Goal: Task Accomplishment & Management: Complete application form

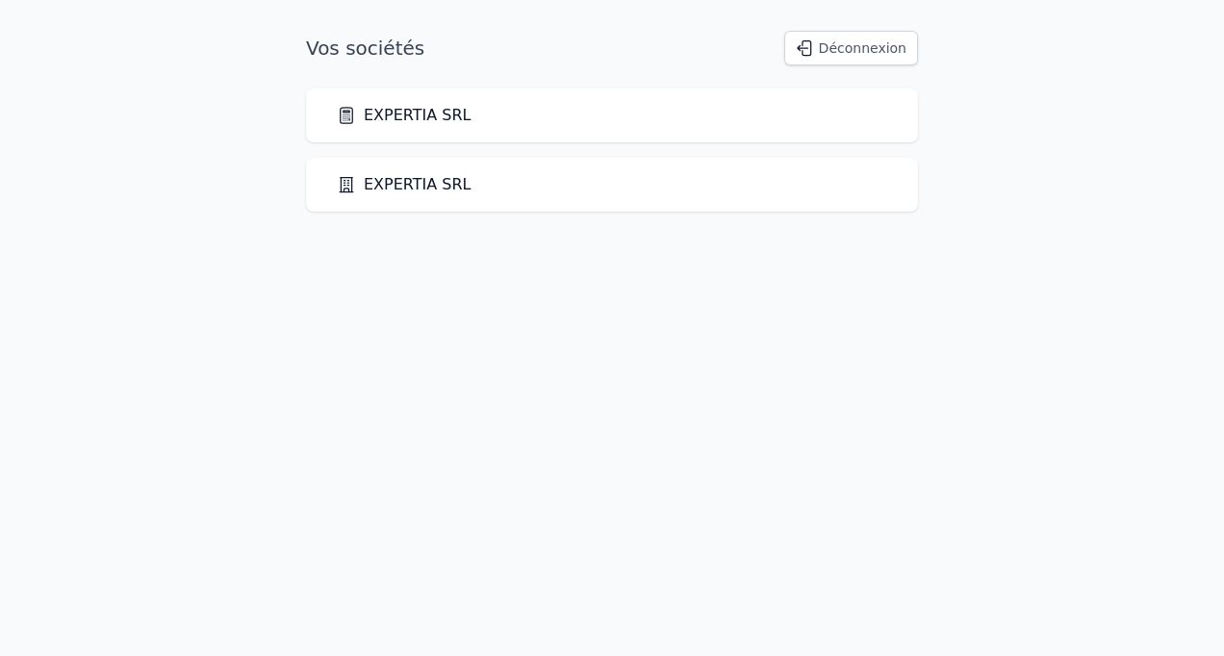
click at [396, 110] on link "EXPERTIA SRL" at bounding box center [404, 115] width 135 height 23
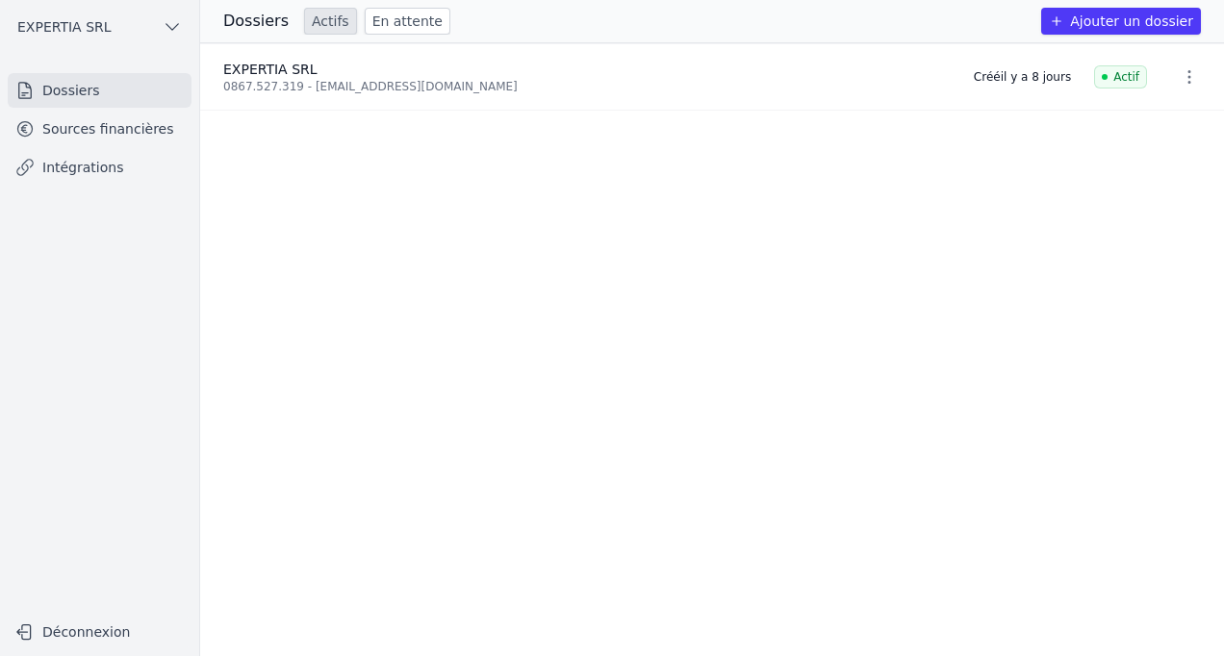
click at [99, 139] on link "Sources financières" at bounding box center [100, 129] width 184 height 35
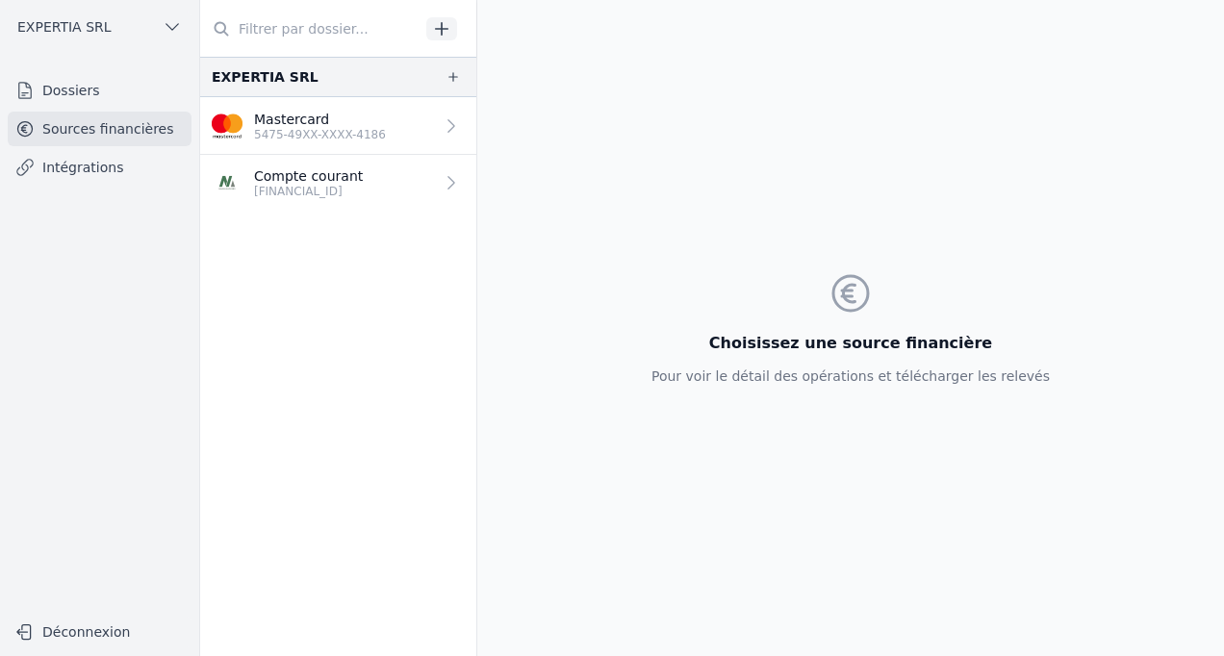
click at [293, 187] on p "[FINANCIAL_ID]" at bounding box center [308, 191] width 109 height 15
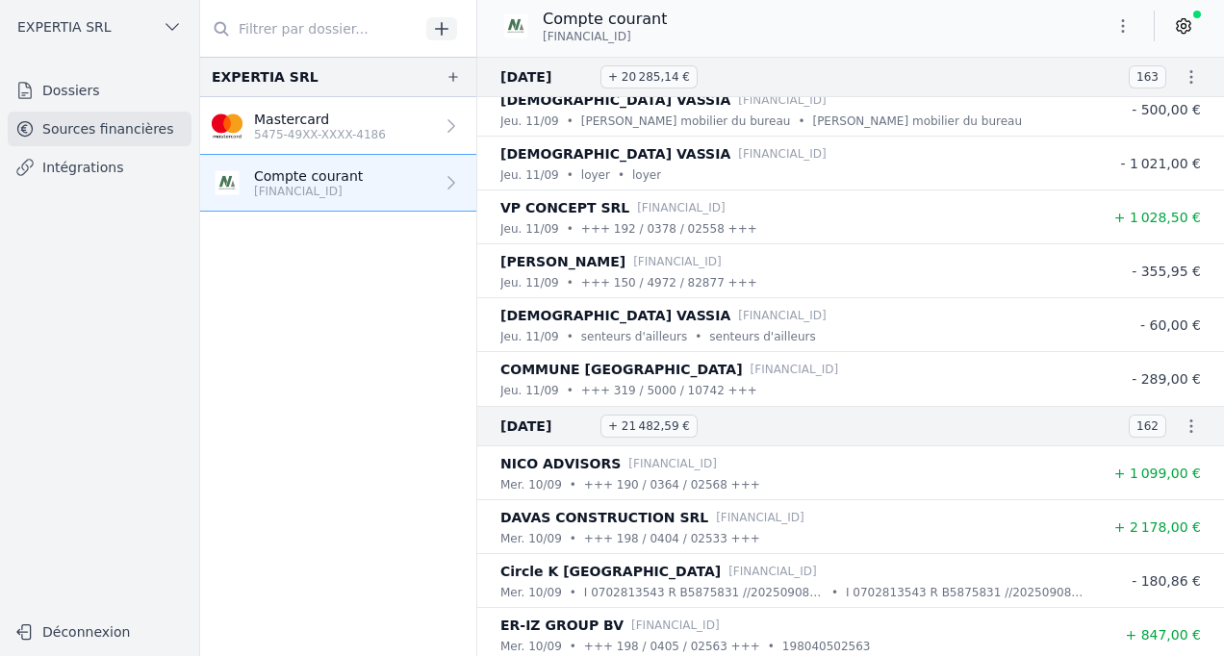
scroll to position [1444, 0]
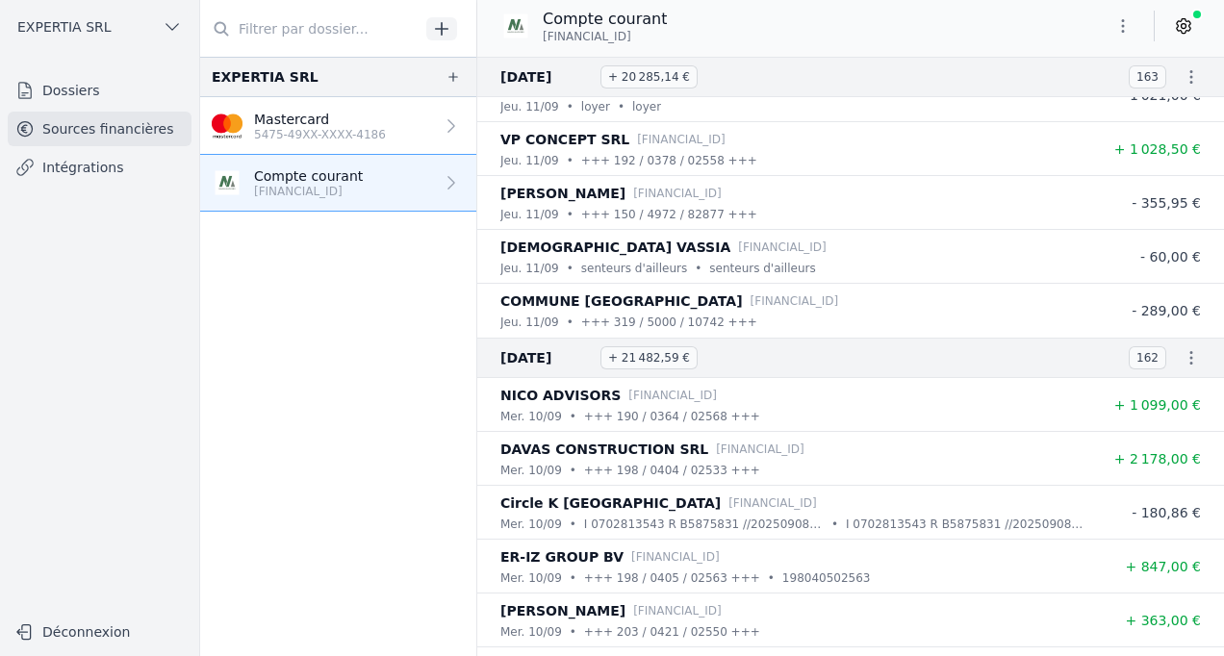
click at [1182, 77] on icon "button" at bounding box center [1191, 76] width 19 height 19
click at [1107, 109] on link "Télécharger les CODA" at bounding box center [1127, 111] width 176 height 35
click at [292, 108] on link "Mastercard 5475-49XX-XXXX-4186" at bounding box center [338, 126] width 276 height 58
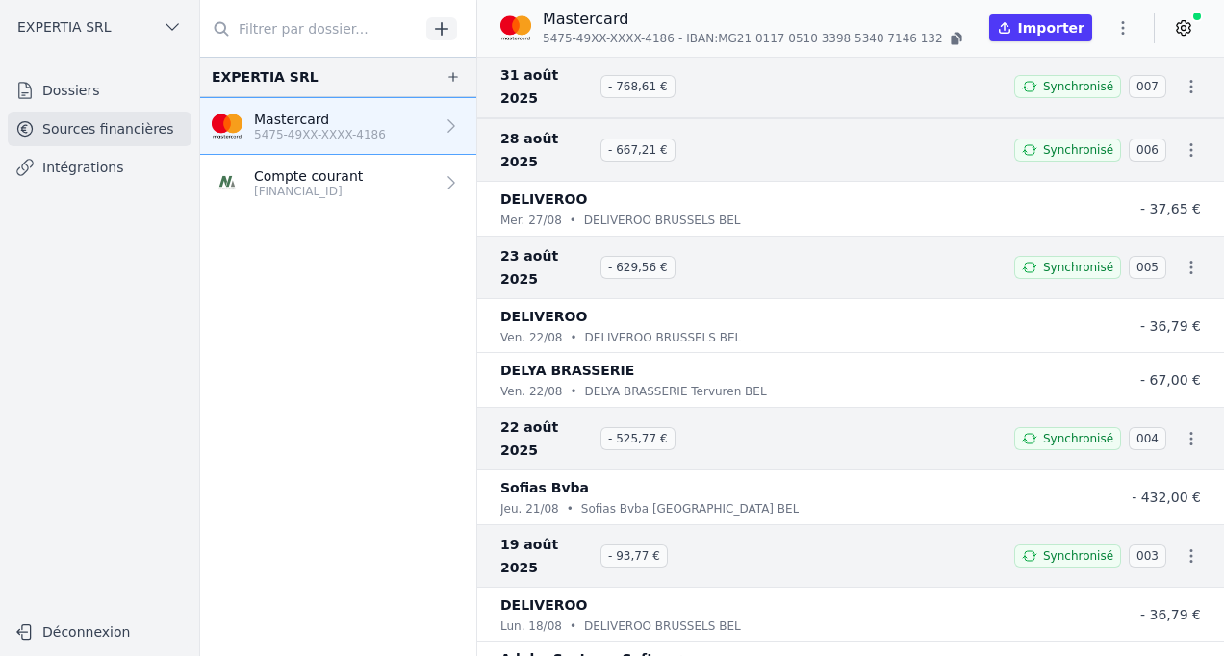
scroll to position [28, 0]
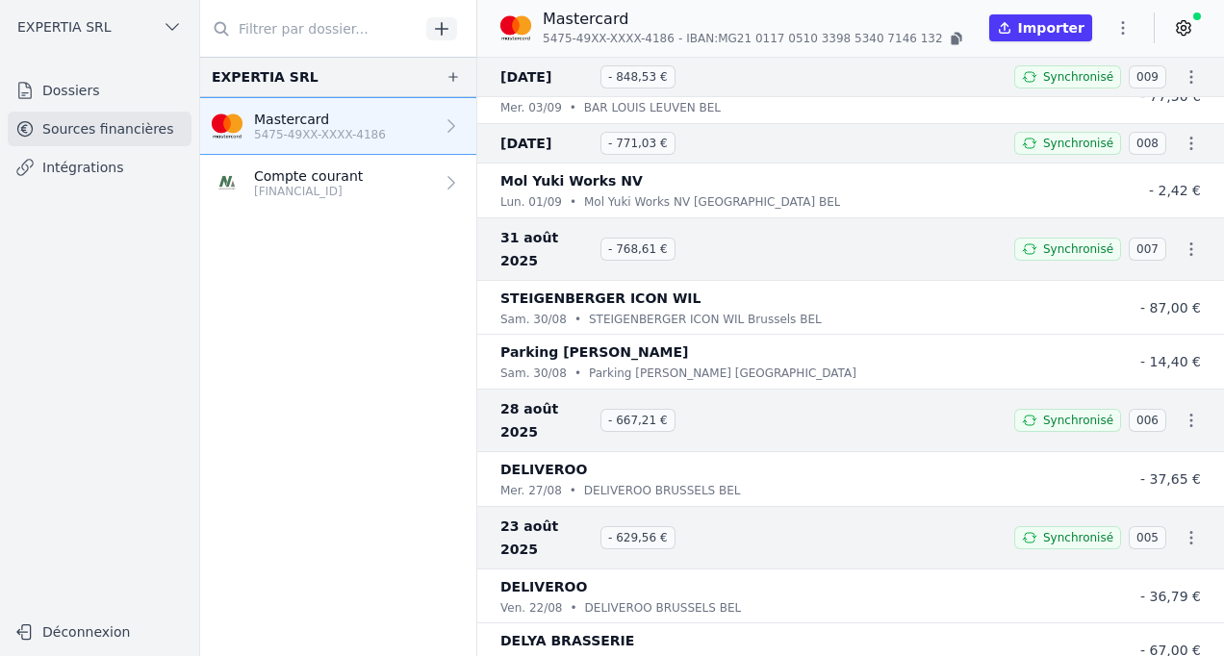
click at [847, 506] on div "23 août 2025 - 629,56 € Synchronisé 005" at bounding box center [850, 538] width 747 height 64
click at [1182, 528] on icon "button" at bounding box center [1191, 537] width 19 height 19
click at [1131, 513] on link "Télécharger les CODA" at bounding box center [1127, 515] width 176 height 35
drag, startPoint x: 704, startPoint y: 37, endPoint x: 895, endPoint y: 36, distance: 191.5
click at [895, 36] on span "IBAN: MG21 0117 0510 3398 5340 7146 132" at bounding box center [814, 38] width 256 height 15
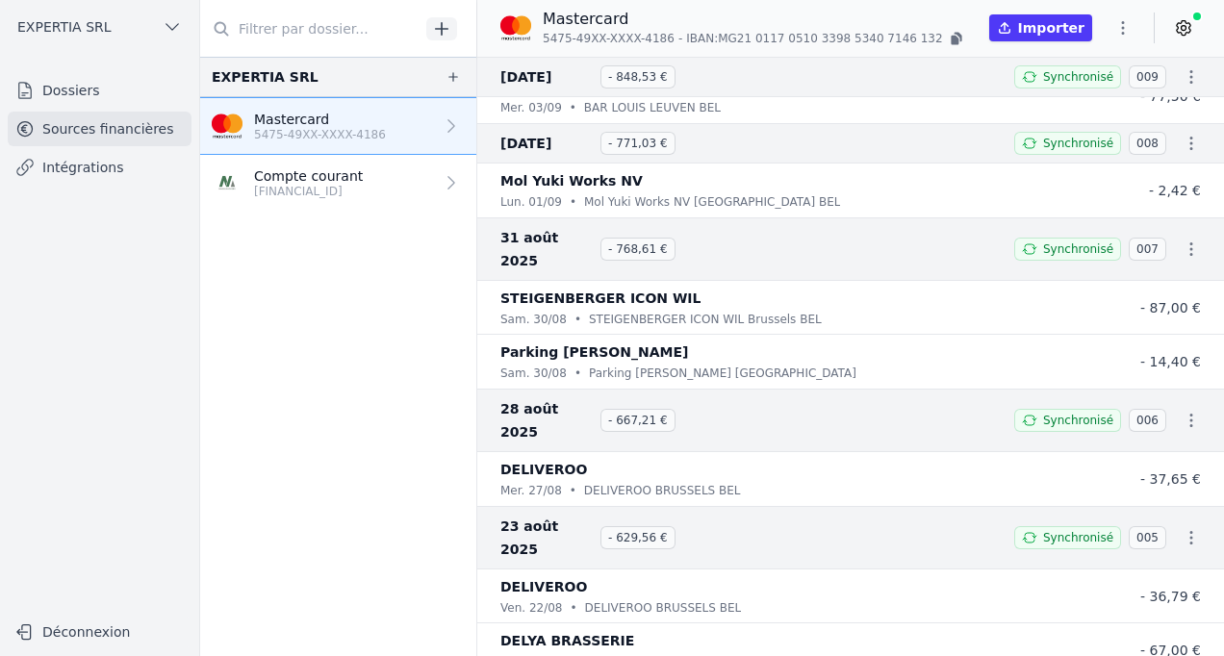
drag, startPoint x: 895, startPoint y: 36, endPoint x: 867, endPoint y: 9, distance: 38.8
click at [867, 9] on p "Mastercard" at bounding box center [754, 19] width 423 height 23
click at [951, 40] on icon "button" at bounding box center [955, 41] width 8 height 10
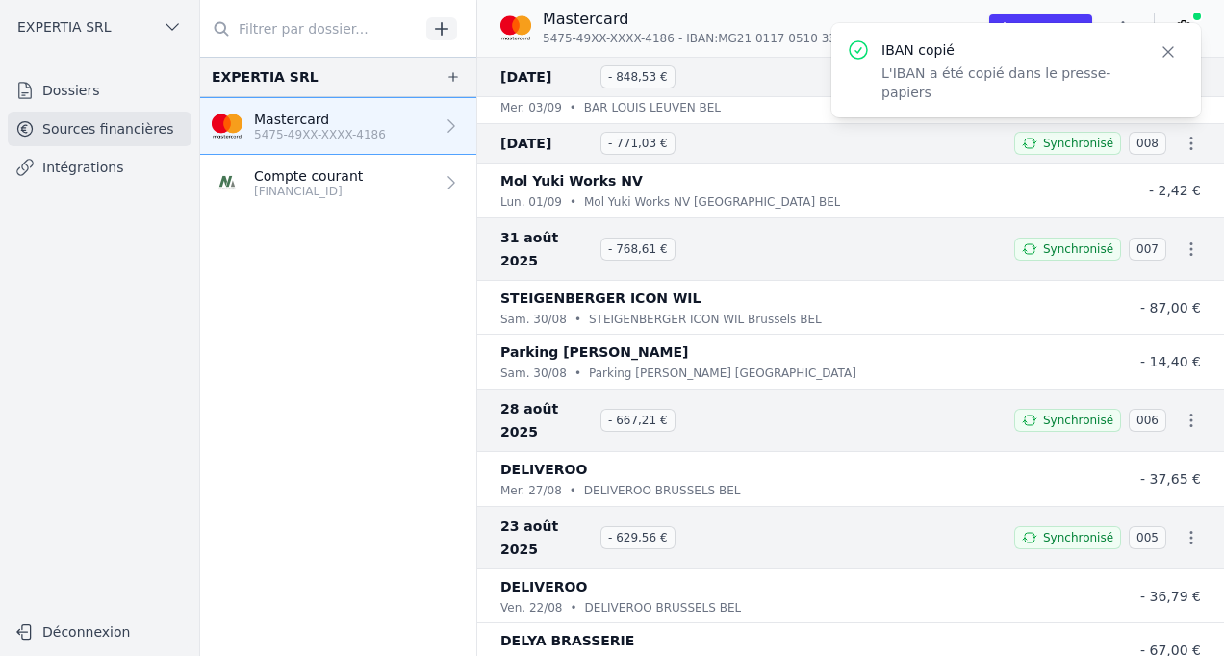
click at [905, 55] on p "IBAN copié" at bounding box center [1009, 49] width 254 height 19
click at [901, 42] on p "IBAN copié" at bounding box center [1009, 49] width 254 height 19
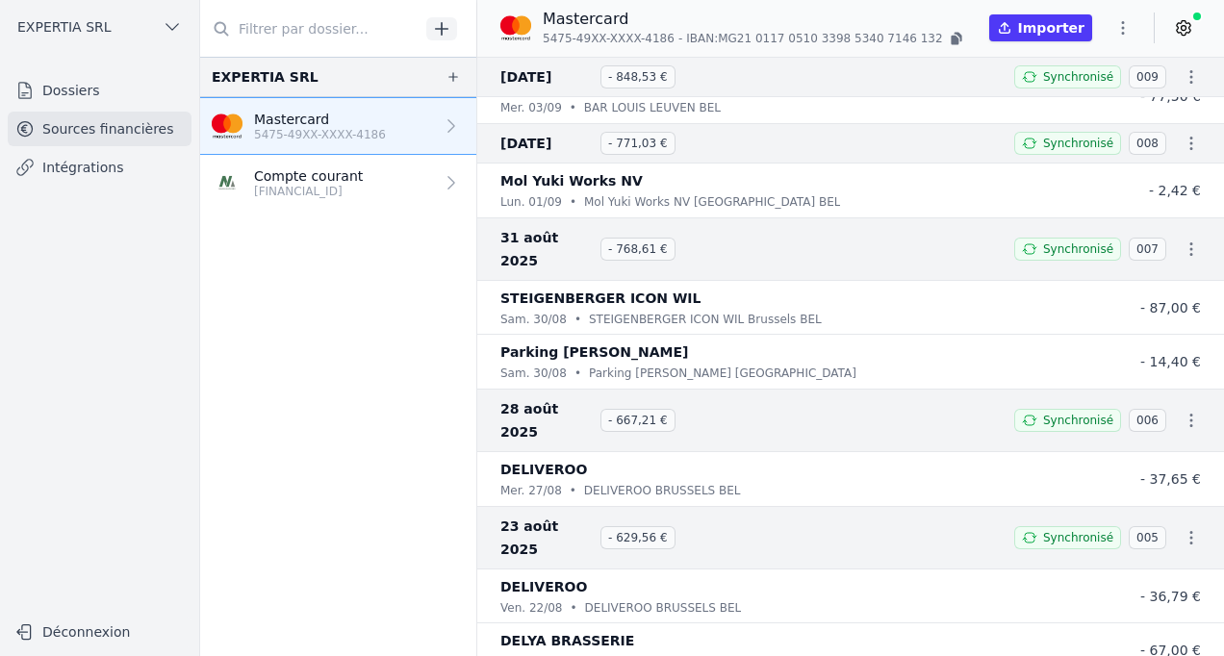
click at [951, 43] on icon "button" at bounding box center [955, 41] width 8 height 10
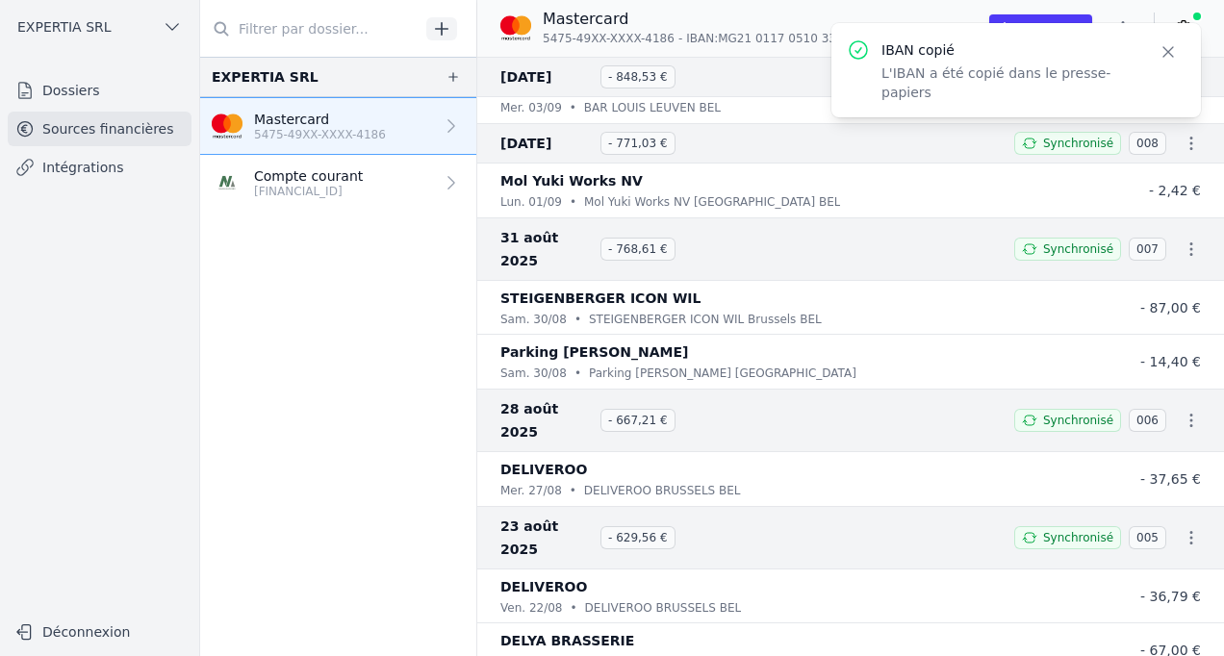
click at [577, 44] on span "5475-49XX-XXXX-4186" at bounding box center [609, 38] width 132 height 15
click at [546, 38] on span "5475-49XX-XXXX-4186" at bounding box center [609, 38] width 132 height 15
drag, startPoint x: 543, startPoint y: 38, endPoint x: 660, endPoint y: 38, distance: 117.4
click at [660, 38] on p "5475-49XX-XXXX-4186 - IBAN: MG21 0117 0510 3398 5340 7146 132" at bounding box center [754, 38] width 423 height 19
copy span "5475-49XX-XXXX-4186"
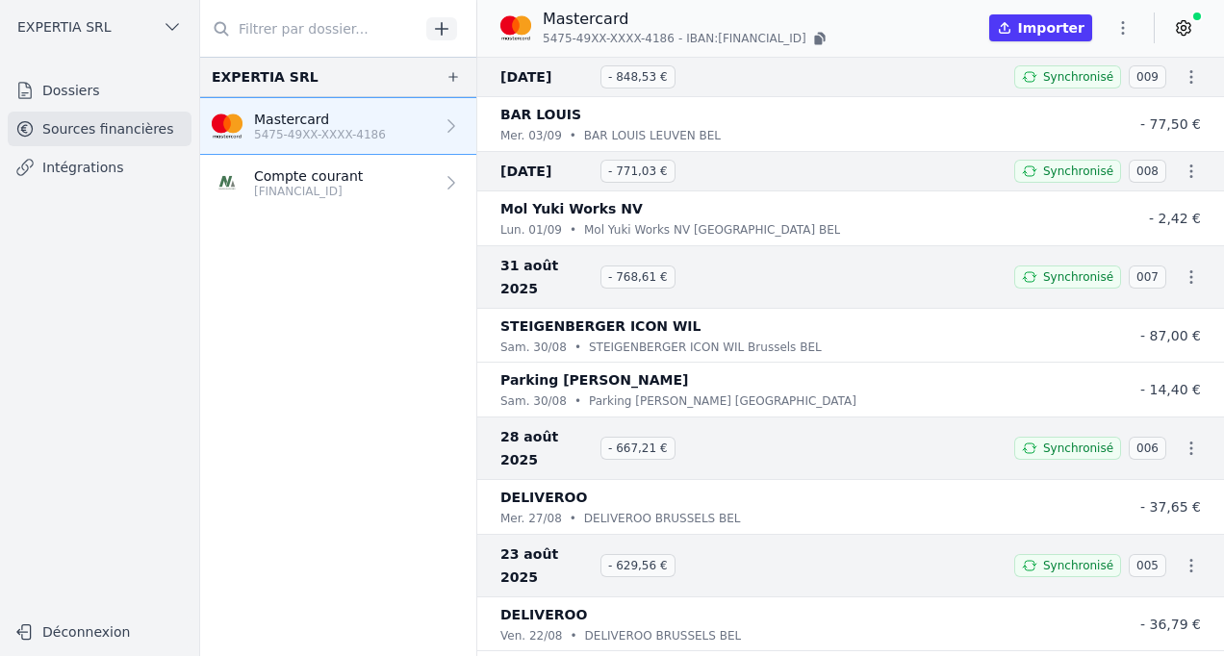
drag, startPoint x: 705, startPoint y: 41, endPoint x: 811, endPoint y: 37, distance: 106.9
click at [807, 37] on span "IBAN: BE43 9885 7284 2301" at bounding box center [746, 38] width 120 height 15
copy span "[FINANCIAL_ID]"
click at [72, 89] on link "Dossiers" at bounding box center [100, 90] width 184 height 35
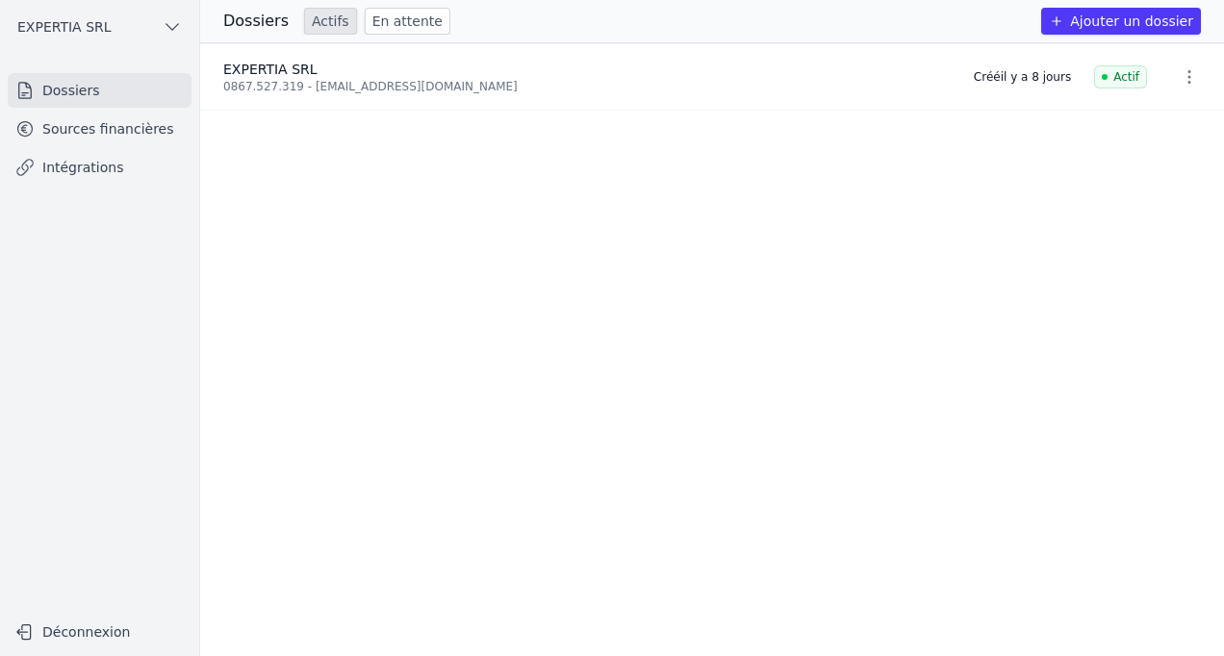
click at [1096, 24] on button "Ajouter un dossier" at bounding box center [1121, 21] width 160 height 27
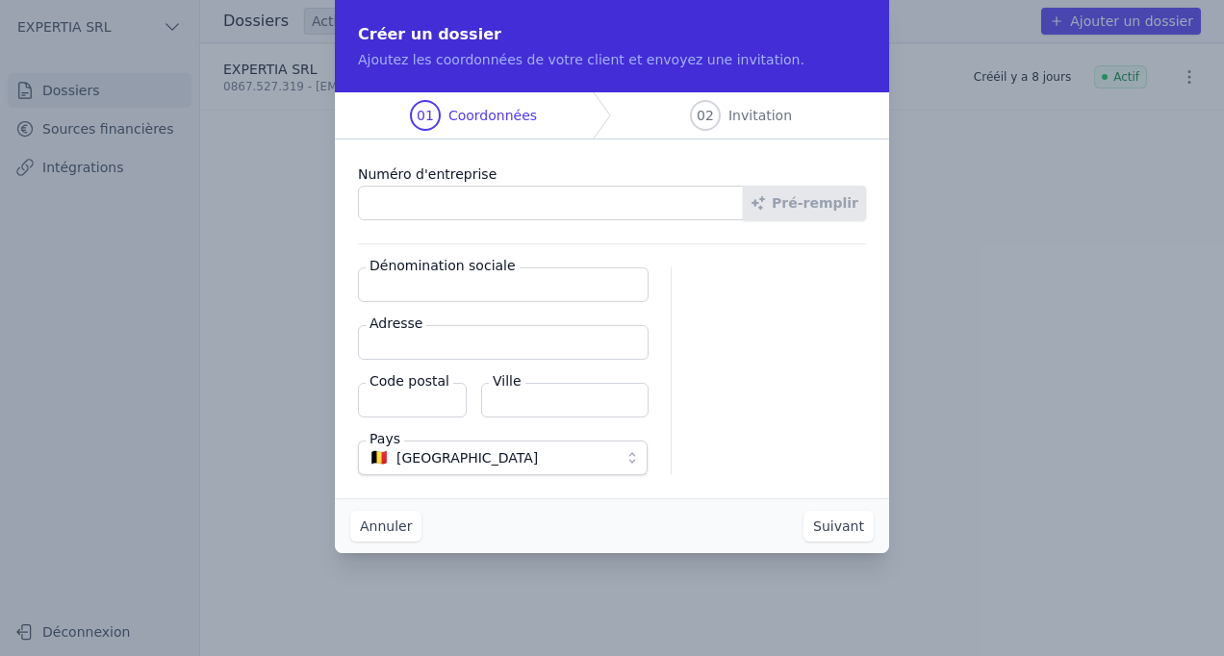
click at [420, 206] on input "Numéro d'entreprise" at bounding box center [551, 203] width 386 height 35
paste input "0453.138.765"
type input "0453.138.765"
click at [788, 206] on button "Pré-remplir" at bounding box center [804, 203] width 123 height 35
type input "THE WAVE SA"
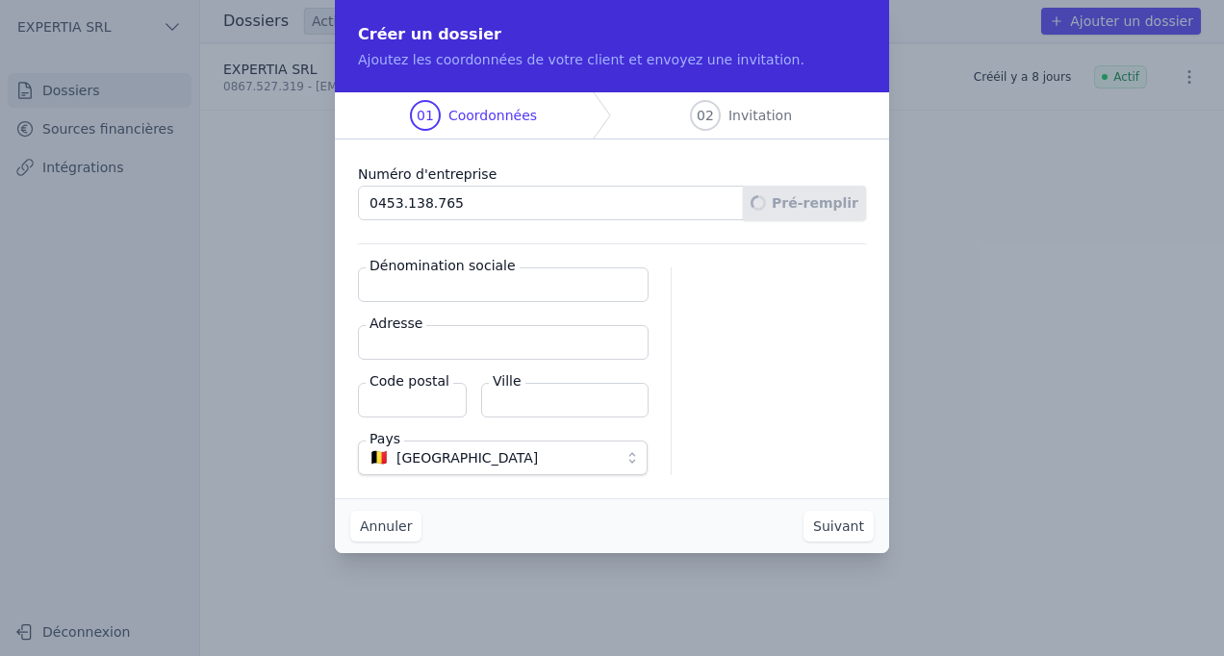
type input "Rue Middelbourg 66"
type input "1170"
type input "Watermael-Boitsfort"
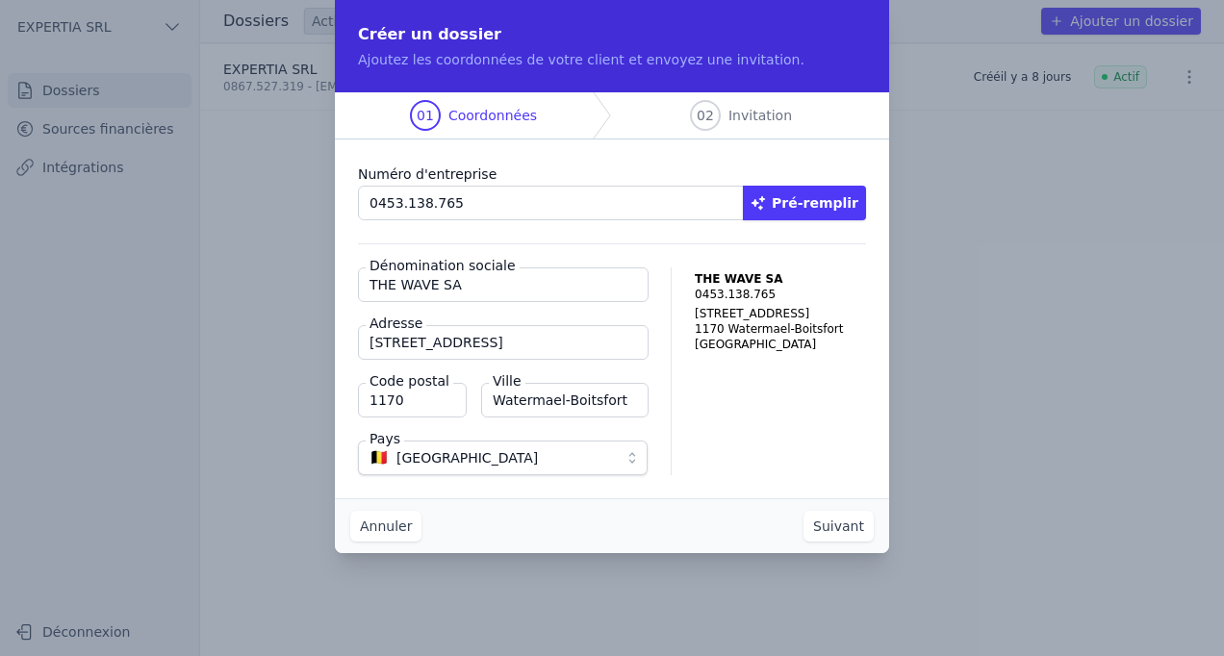
click at [847, 532] on button "Suivant" at bounding box center [839, 526] width 70 height 31
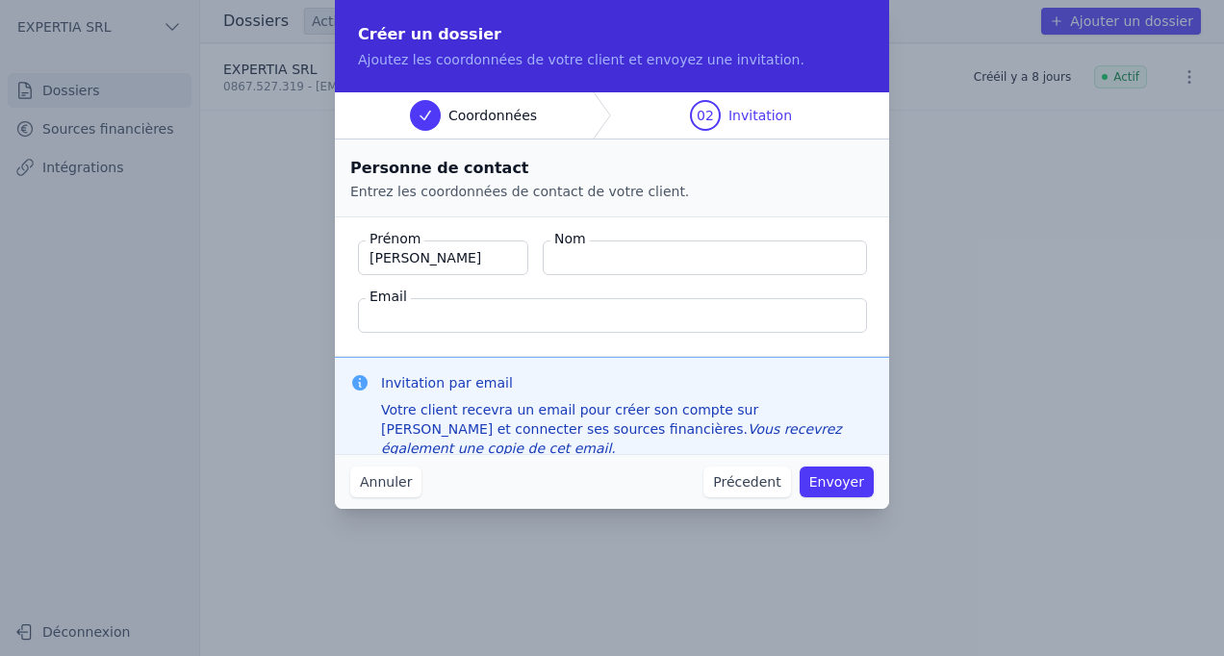
type input "Louis"
type input "Raes"
click at [434, 323] on input "Email" at bounding box center [612, 315] width 509 height 35
paste input "louis@thewave.digital>"
type input "louis@thewave.digital"
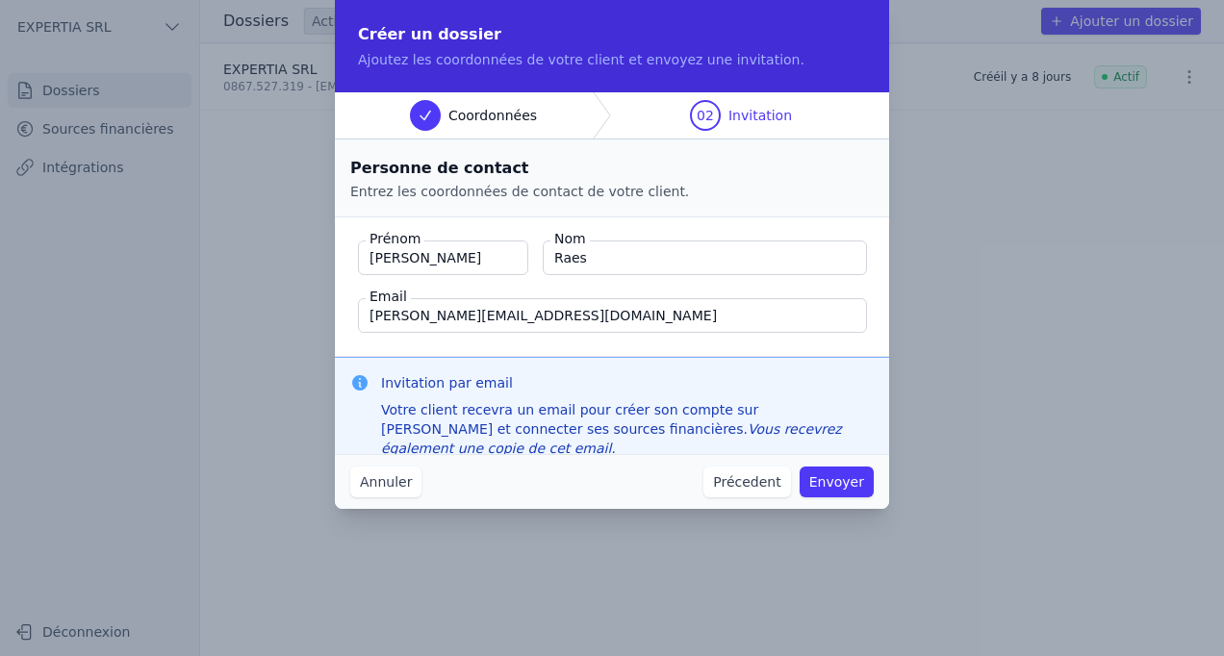
click at [849, 487] on button "Envoyer" at bounding box center [837, 482] width 74 height 31
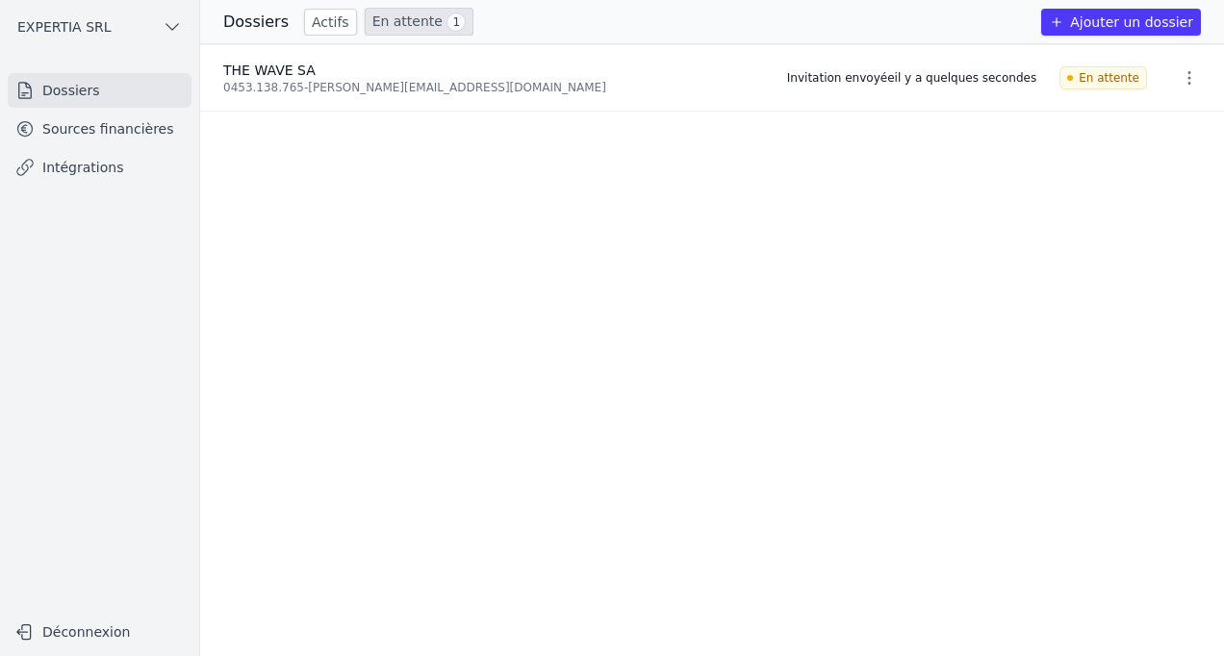
click at [108, 131] on link "Sources financières" at bounding box center [100, 129] width 184 height 35
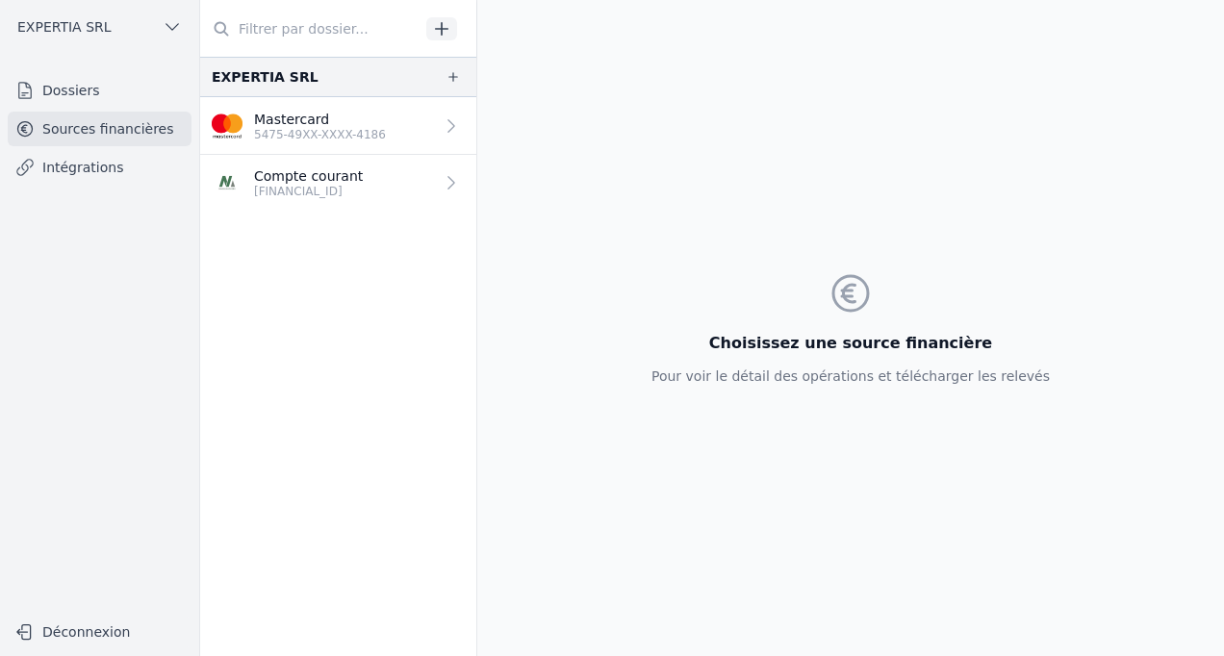
click at [315, 132] on p "5475-49XX-XXXX-4186" at bounding box center [320, 134] width 132 height 15
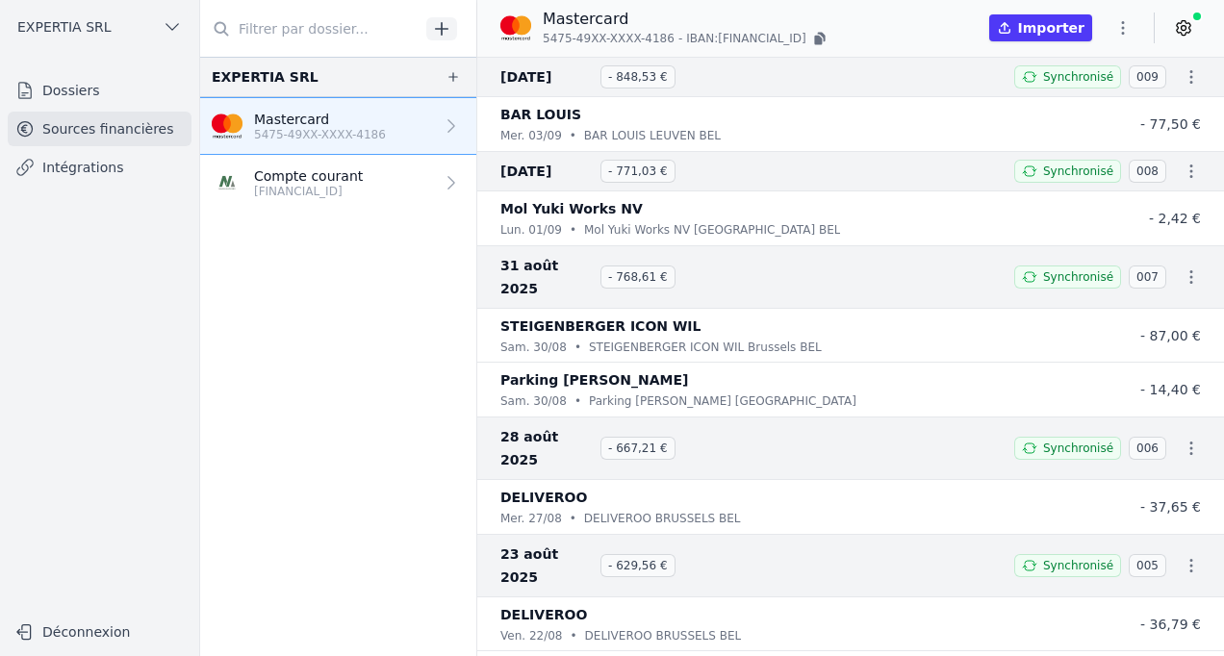
drag, startPoint x: 670, startPoint y: 39, endPoint x: 809, endPoint y: 48, distance: 139.8
click at [809, 48] on div "Mastercard 5475-49XX-XXXX-4186 - IBAN: BE43 9885 7284 2301 Importer" at bounding box center [850, 29] width 747 height 58
drag, startPoint x: 809, startPoint y: 48, endPoint x: 774, endPoint y: 42, distance: 36.1
click at [774, 42] on span "IBAN: BE43 9885 7284 2301" at bounding box center [746, 38] width 120 height 15
click at [671, 36] on p "5475-49XX-XXXX-4186 - IBAN: BE43 9885 7284 2301" at bounding box center [686, 38] width 287 height 19
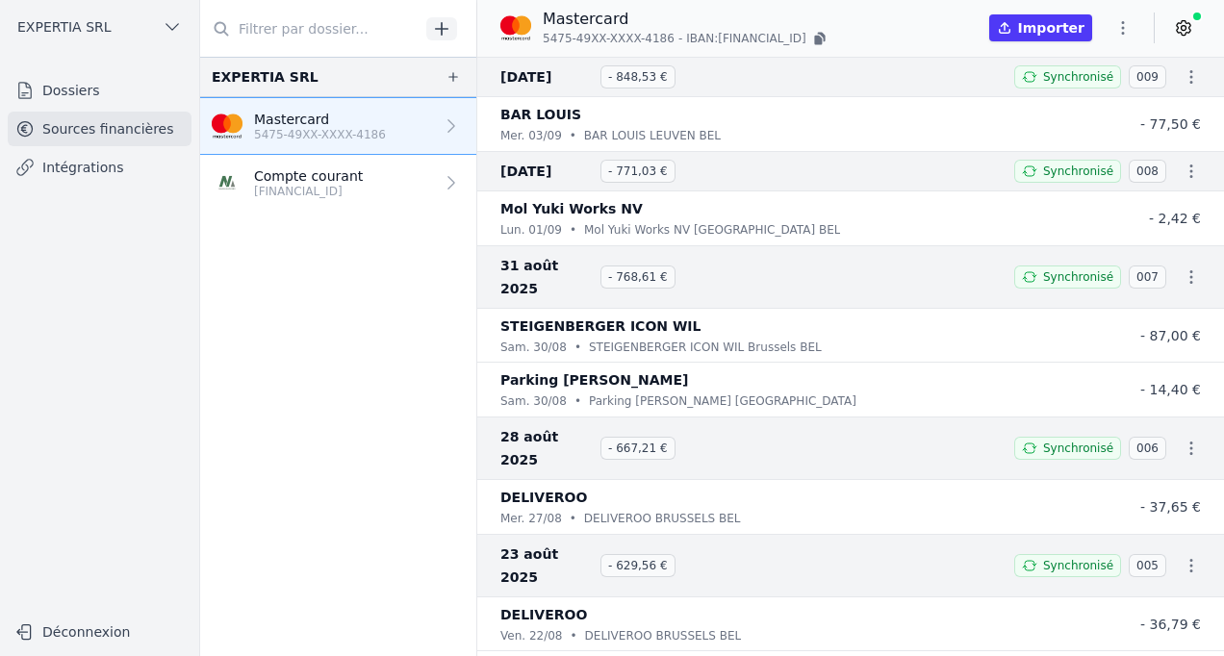
drag, startPoint x: 705, startPoint y: 38, endPoint x: 808, endPoint y: 38, distance: 103.9
click at [807, 38] on span "IBAN: BE43 9885 7284 2301" at bounding box center [746, 38] width 120 height 15
drag, startPoint x: 808, startPoint y: 38, endPoint x: 786, endPoint y: 45, distance: 23.4
click at [786, 45] on span "IBAN: BE43 9885 7284 2301" at bounding box center [746, 38] width 120 height 15
drag, startPoint x: 704, startPoint y: 39, endPoint x: 813, endPoint y: 37, distance: 109.8
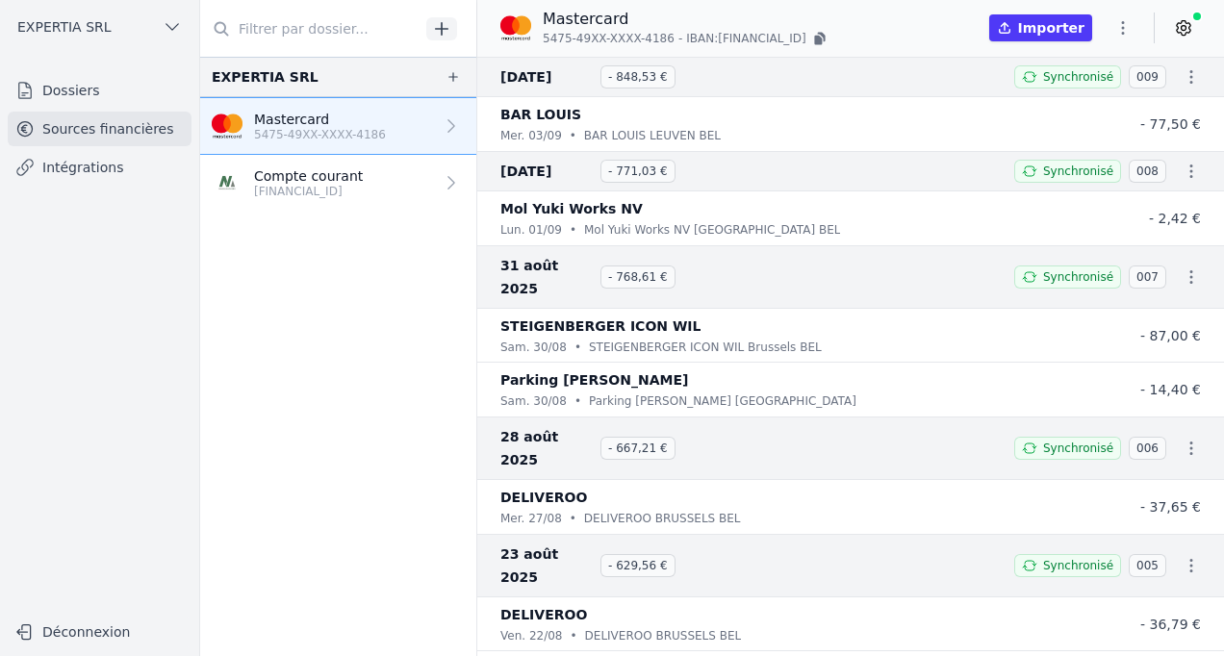
click at [813, 37] on p "5475-49XX-XXXX-4186 - IBAN: BE43 9885 7284 2301" at bounding box center [686, 38] width 287 height 19
copy span "[FINANCIAL_ID]"
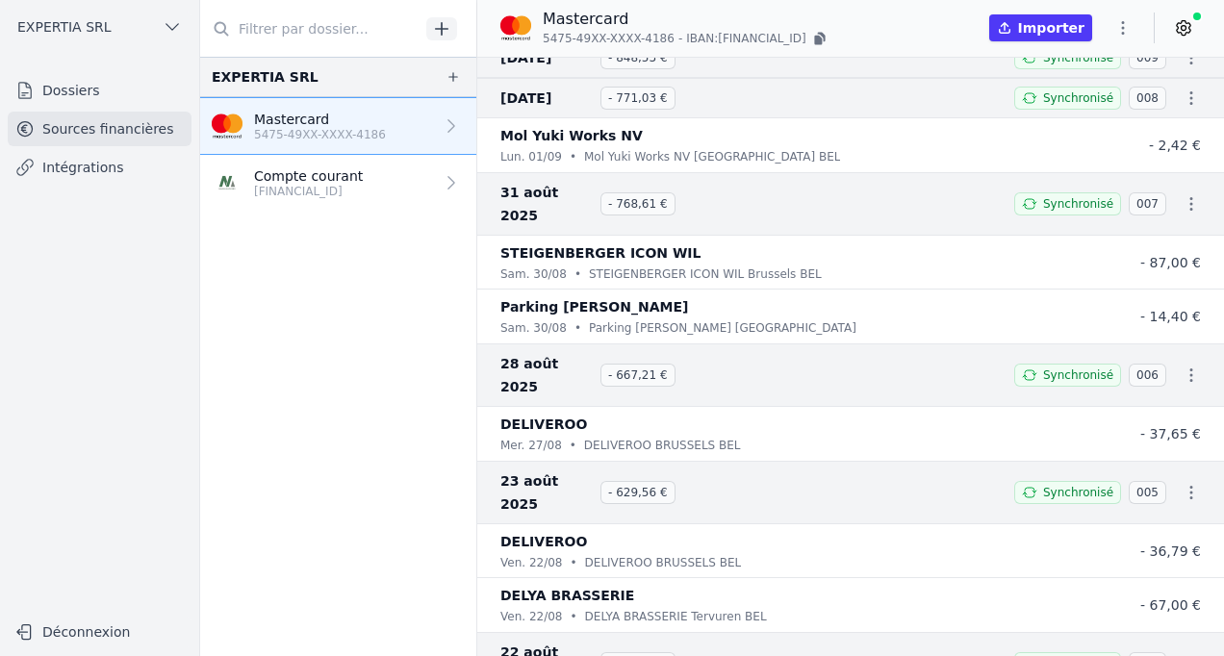
scroll to position [96, 0]
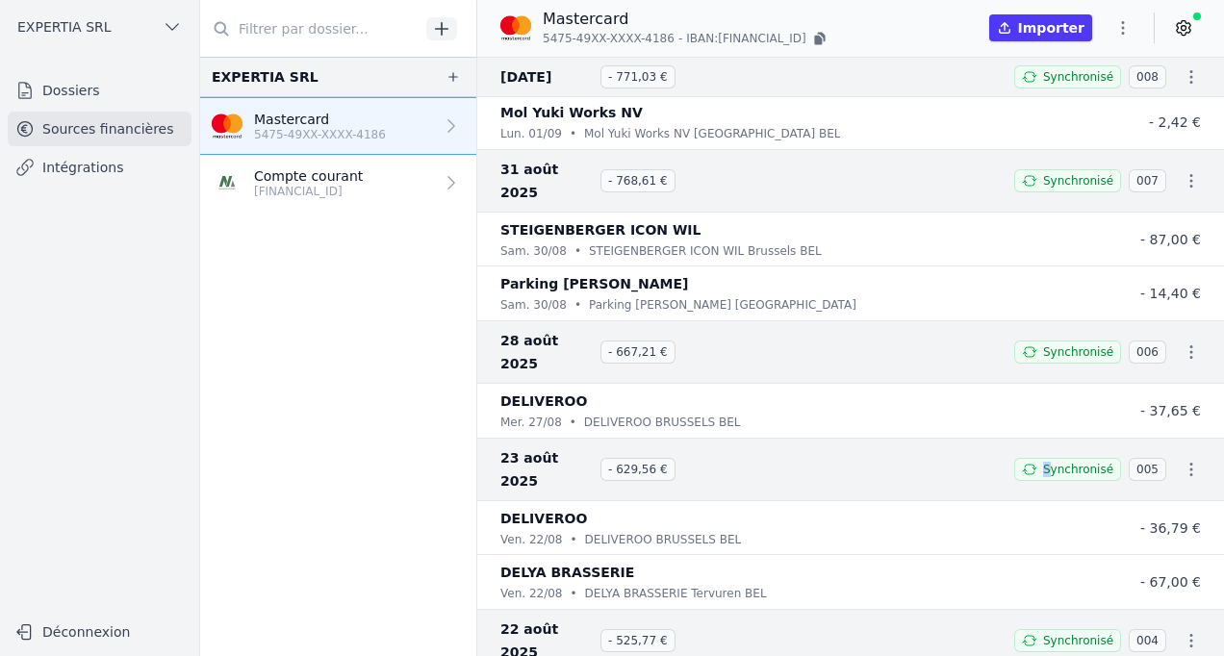
click at [1047, 462] on span "Synchronisé" at bounding box center [1078, 469] width 70 height 15
drag, startPoint x: 1047, startPoint y: 414, endPoint x: 1181, endPoint y: 402, distance: 134.3
click at [1182, 460] on icon "button" at bounding box center [1191, 469] width 19 height 19
click at [1106, 444] on link "Télécharger les CODA" at bounding box center [1127, 446] width 176 height 35
click at [65, 97] on link "Dossiers" at bounding box center [100, 90] width 184 height 35
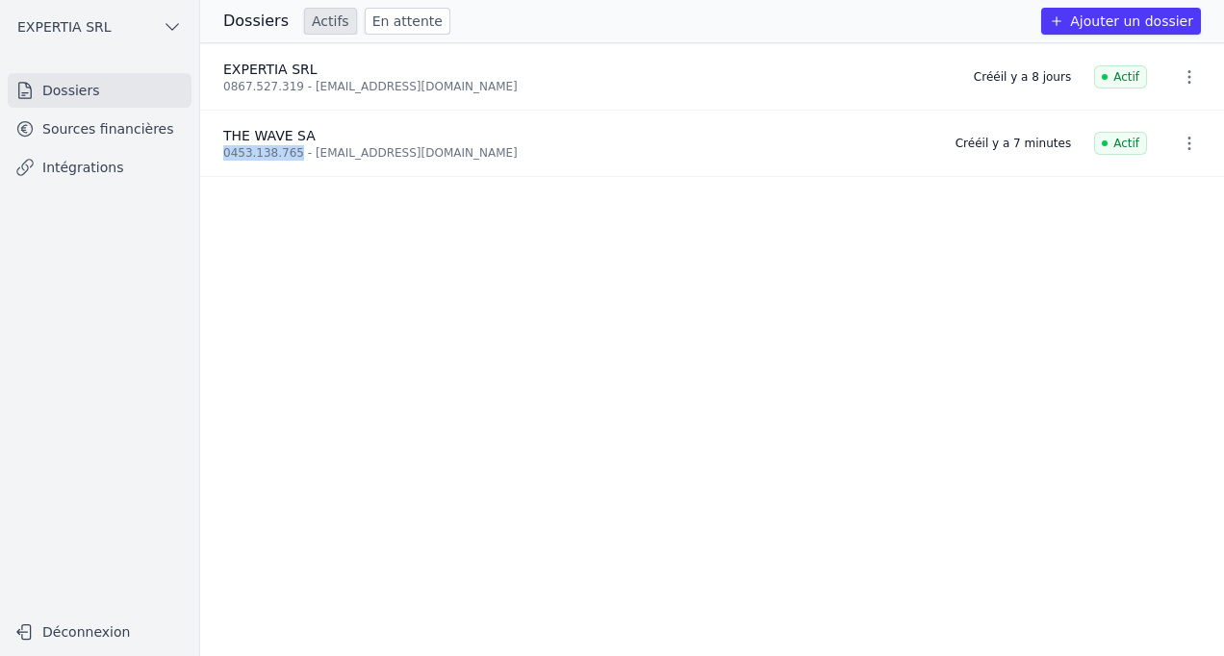
drag, startPoint x: 224, startPoint y: 151, endPoint x: 289, endPoint y: 149, distance: 64.5
click at [289, 149] on div "0453.138.765 - louis@thewave.digital" at bounding box center [577, 152] width 709 height 15
copy div "0453.138.765"
click at [1183, 142] on icon "button" at bounding box center [1189, 143] width 19 height 19
click at [1165, 183] on button "Supprimer" at bounding box center [1153, 186] width 120 height 38
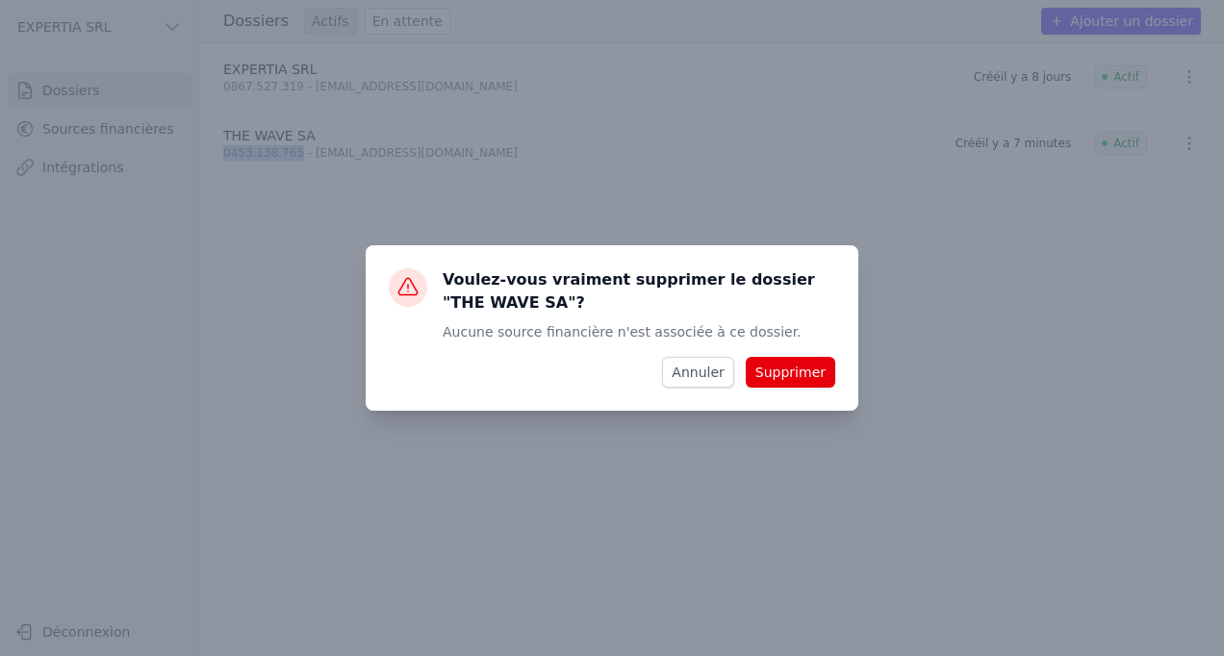
click at [830, 378] on button "Supprimer" at bounding box center [791, 372] width 90 height 31
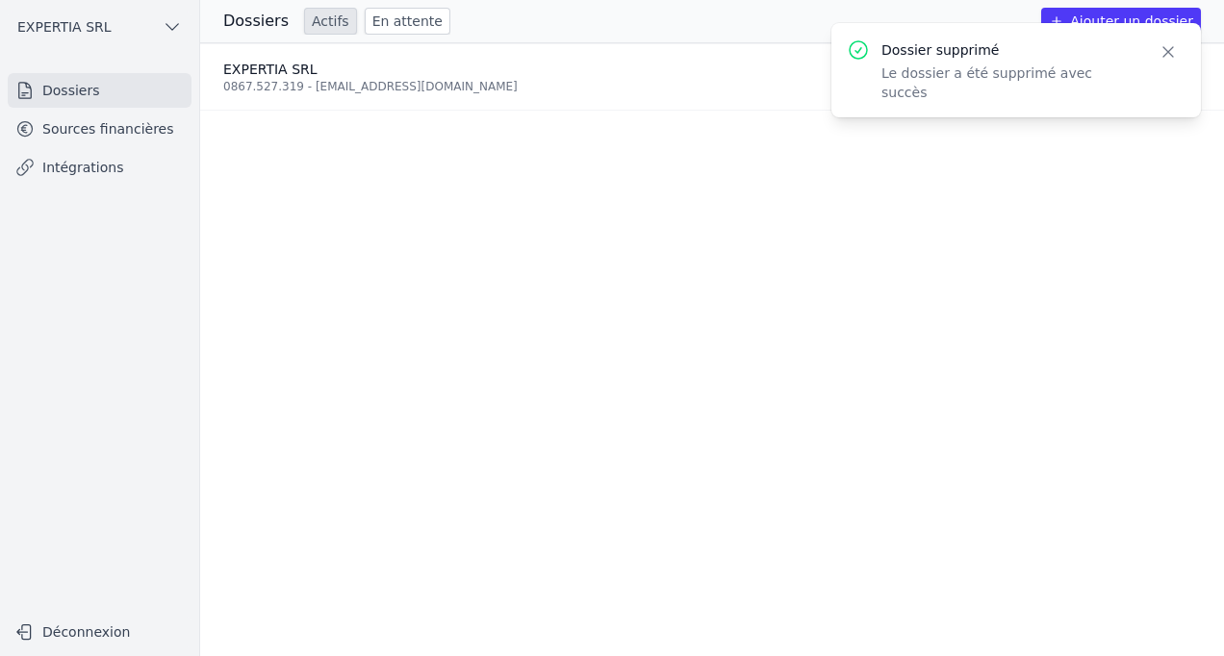
click at [1166, 54] on icon "button" at bounding box center [1169, 52] width 10 height 10
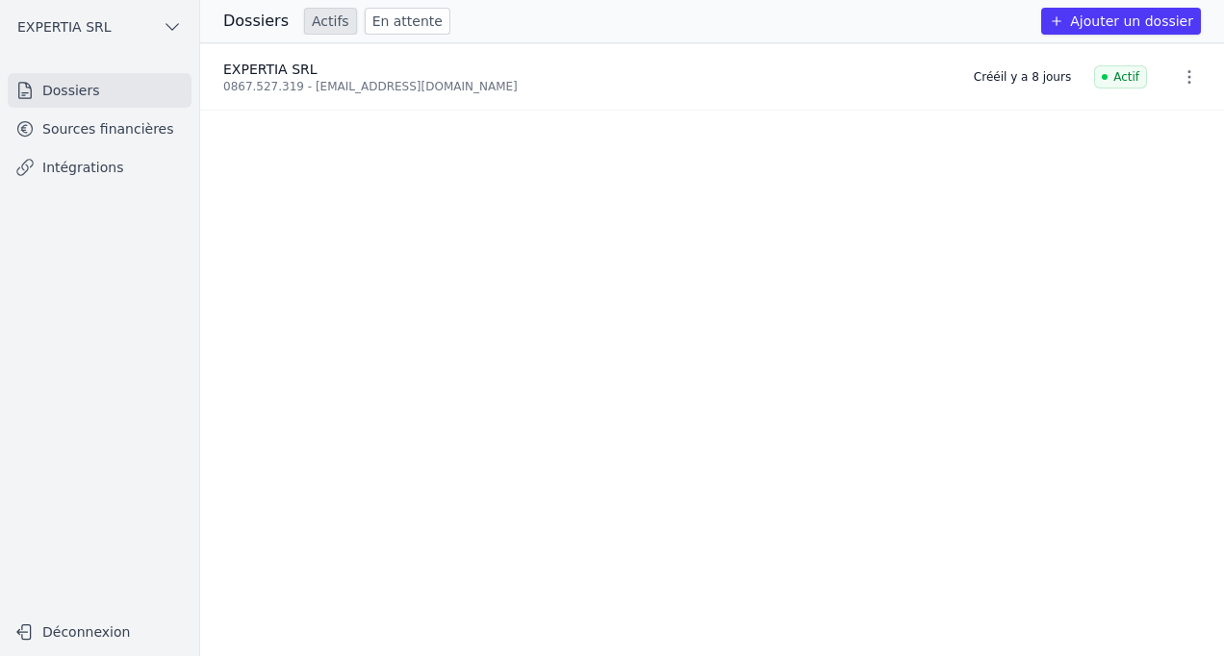
click at [1147, 19] on button "Ajouter un dossier" at bounding box center [1121, 21] width 160 height 27
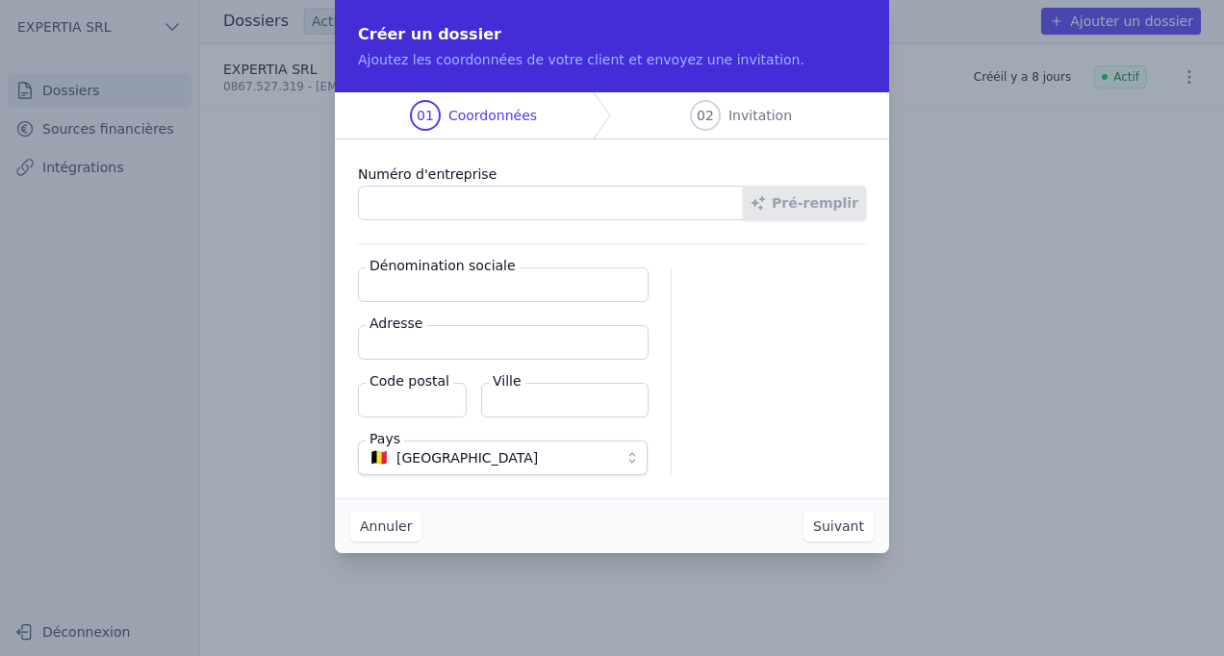
click at [558, 193] on input "Numéro d'entreprise" at bounding box center [551, 203] width 386 height 35
paste input "0453.138.765"
type input "0453.138.765"
click at [802, 201] on button "Pré-remplir" at bounding box center [804, 203] width 123 height 35
type input "THE WAVE SA"
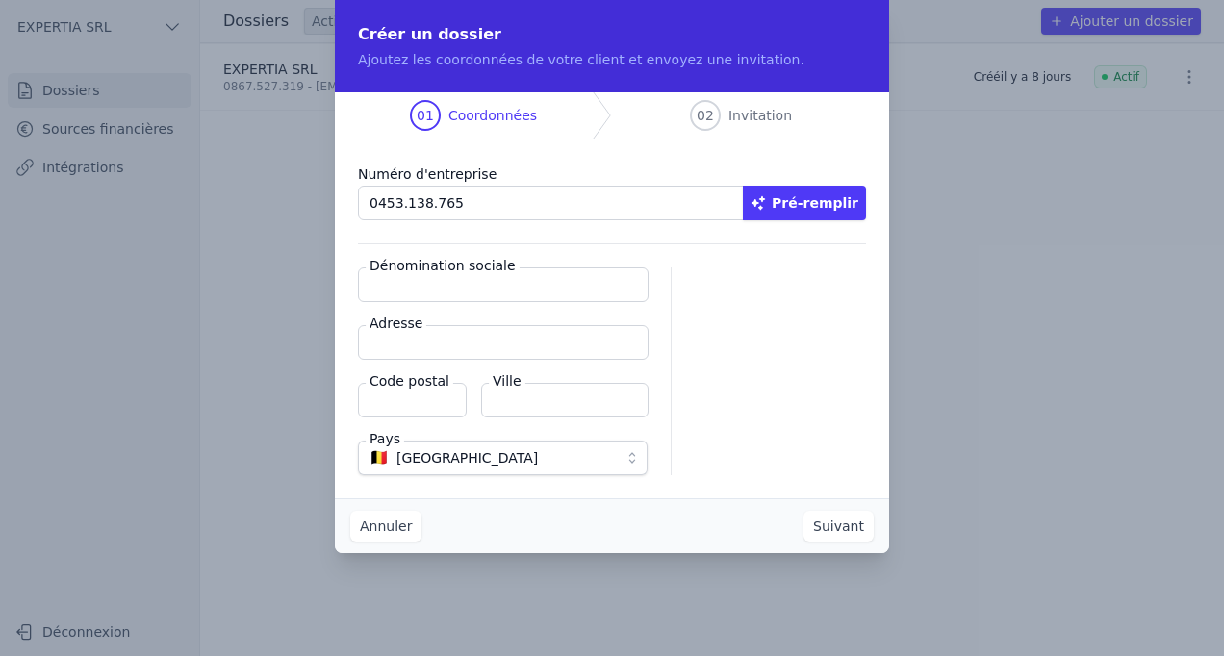
type input "Rue Middelbourg 66"
type input "1170"
type input "Watermael-Boitsfort"
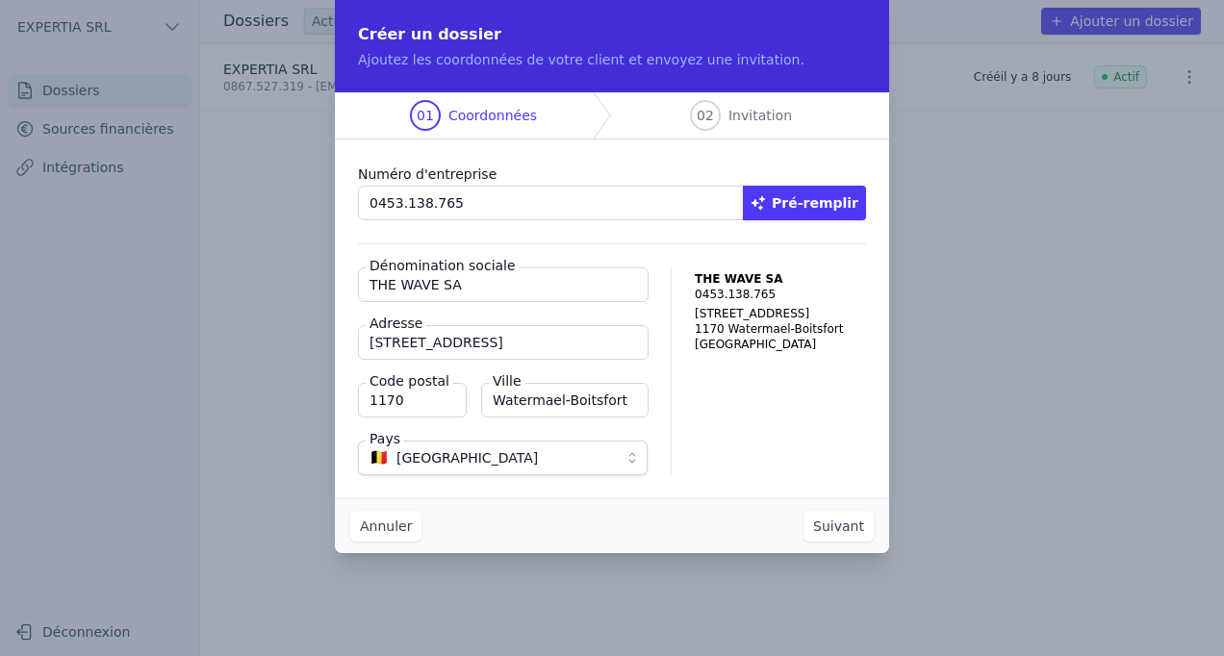
click at [839, 533] on button "Suivant" at bounding box center [839, 526] width 70 height 31
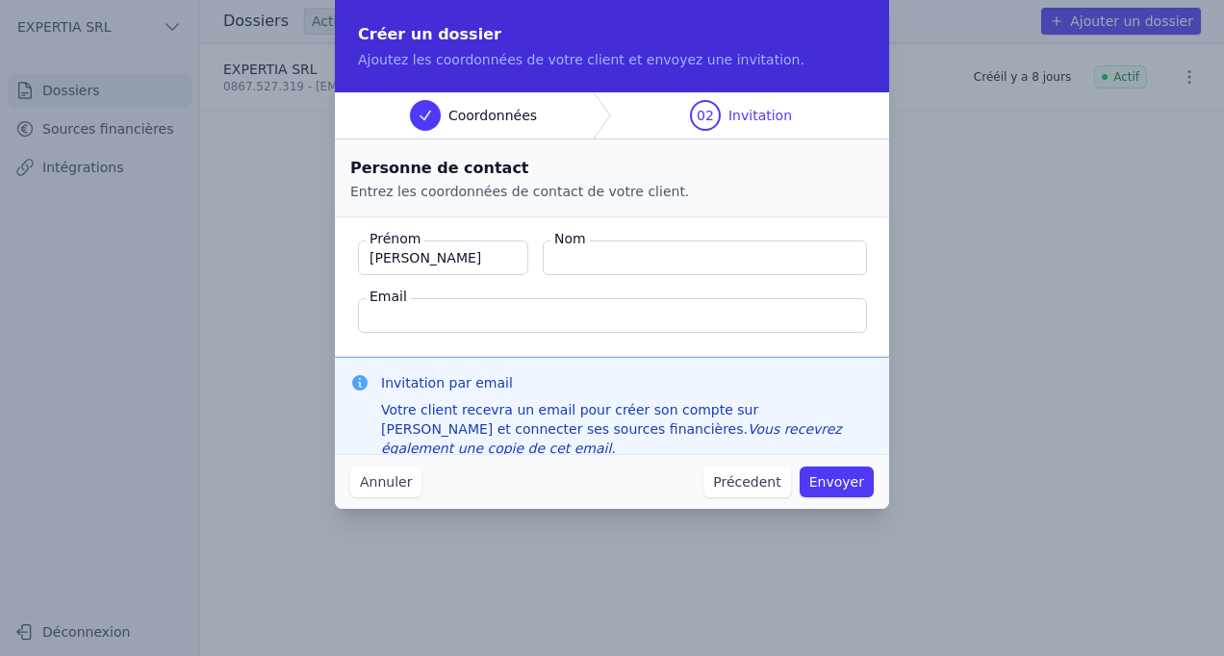
type input "Benjamin"
click at [603, 257] on input "Nom" at bounding box center [705, 258] width 324 height 35
click at [598, 255] on input "The WAve" at bounding box center [705, 258] width 324 height 35
type input "The Wave"
click at [465, 314] on input "Email" at bounding box center [612, 315] width 509 height 35
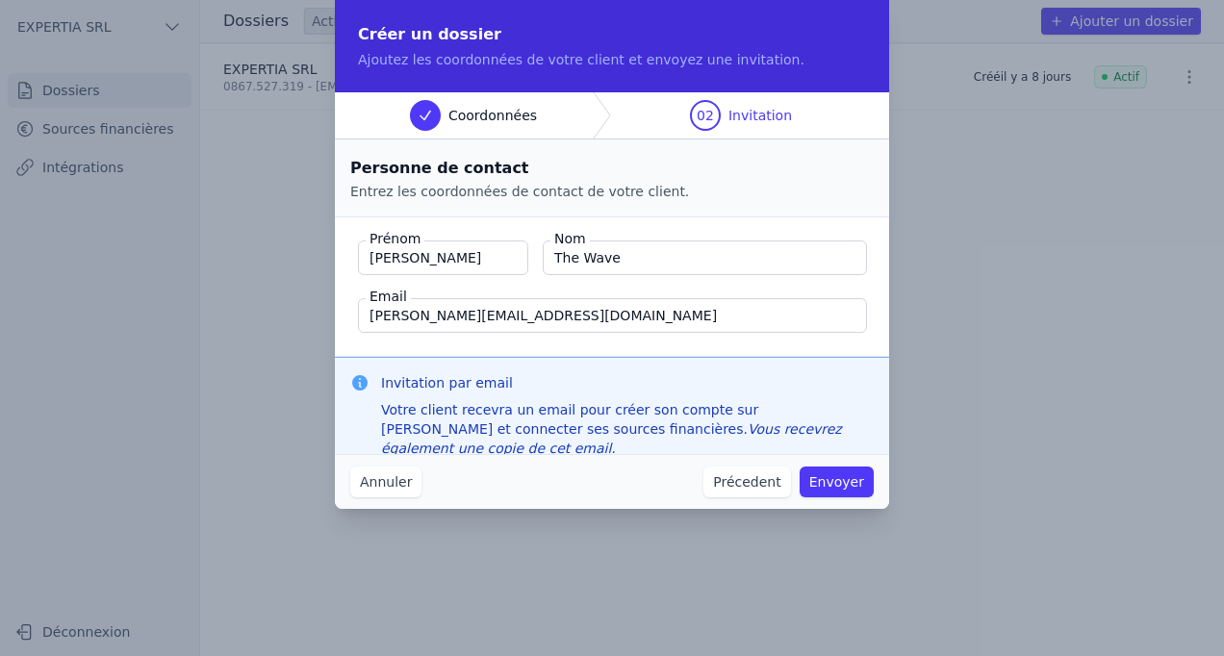
type input "benjamin@thewave.digital"
drag, startPoint x: 840, startPoint y: 488, endPoint x: 860, endPoint y: 566, distance: 80.5
click at [860, 566] on div "Créer un dossier Ajoutez les coordonnées de votre client et envoyez une invitat…" at bounding box center [612, 328] width 1224 height 656
drag, startPoint x: 639, startPoint y: 248, endPoint x: 459, endPoint y: 251, distance: 180.0
click at [458, 251] on div "Prénom Benjamin Nom The Wave" at bounding box center [612, 258] width 508 height 35
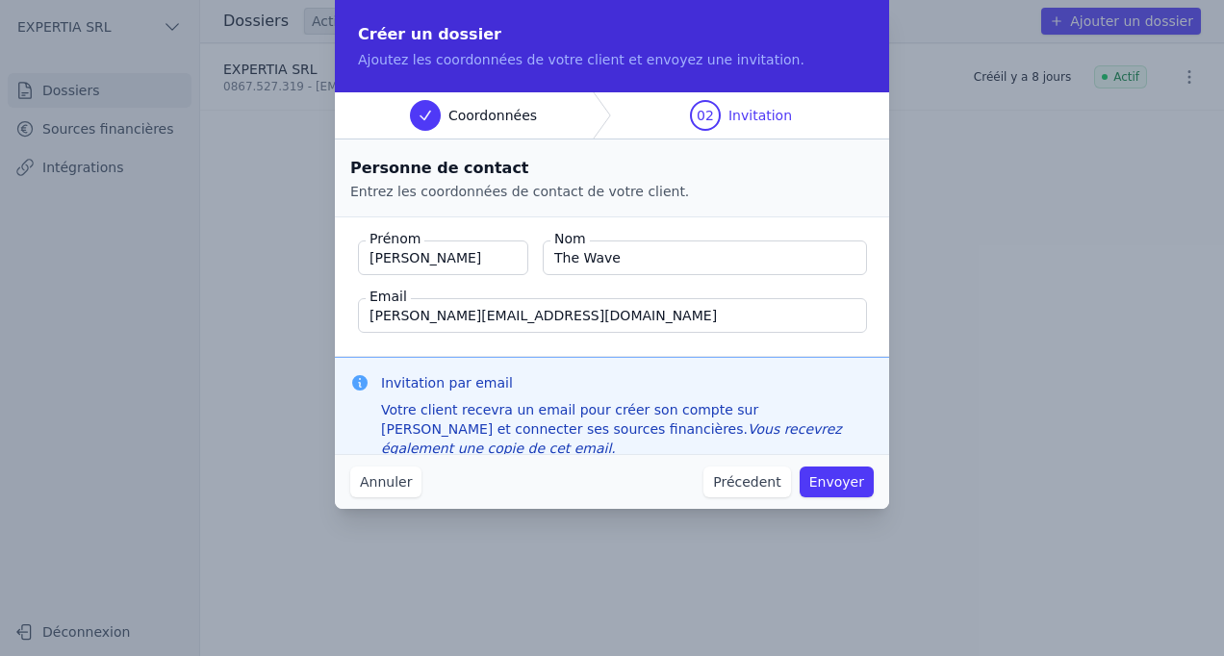
paste input "CHOJNOWSKI"
type input "CHOJNOWSKI"
click at [854, 486] on button "Envoyer" at bounding box center [837, 482] width 74 height 31
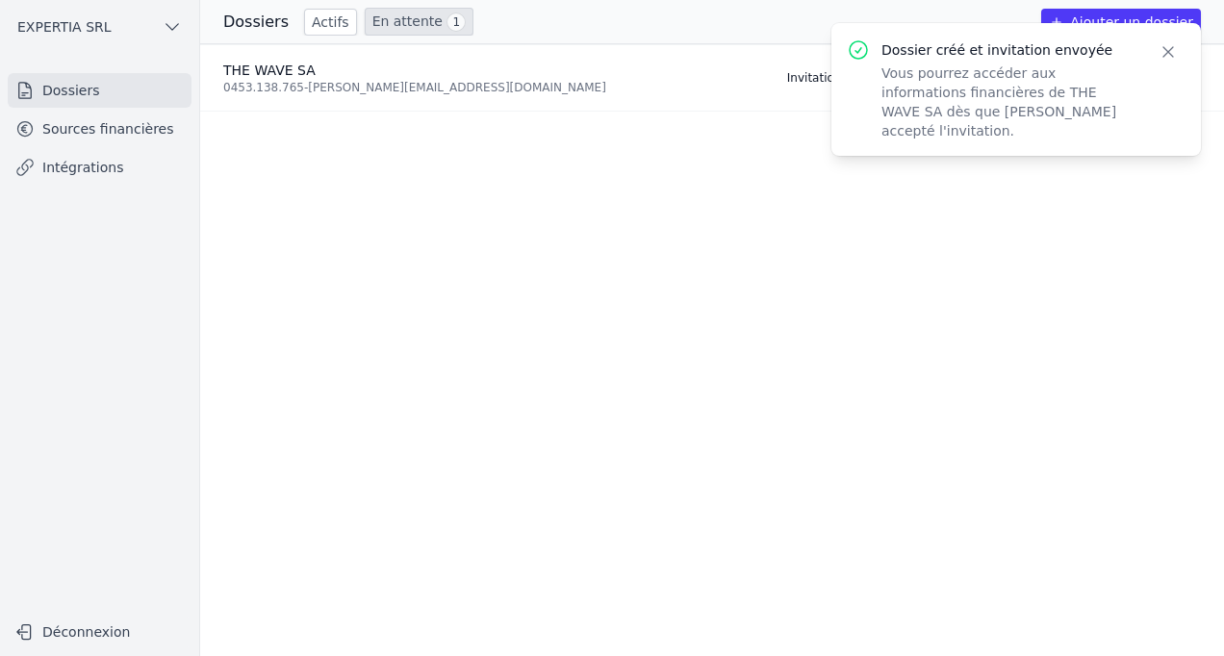
click at [1172, 54] on icon "button" at bounding box center [1168, 51] width 19 height 19
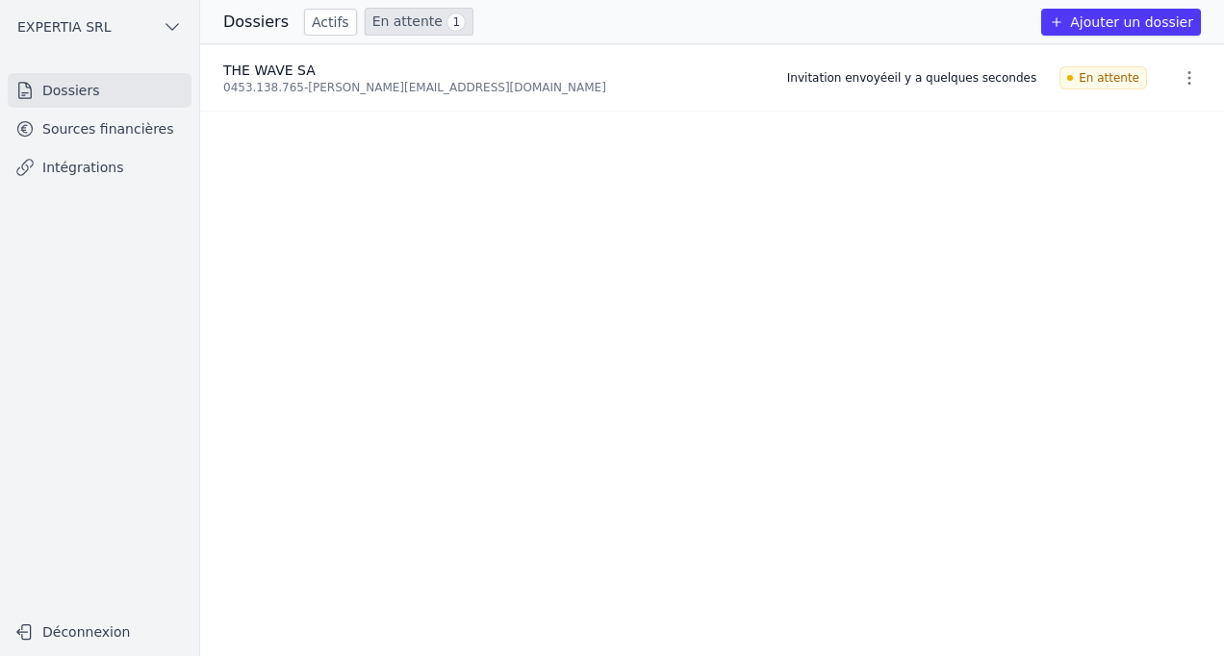
click at [565, 197] on ul "THE WAVE SA 0453.138.765 - benjamin@thewave.digital Invitation envoyée il y a q…" at bounding box center [712, 350] width 1024 height 612
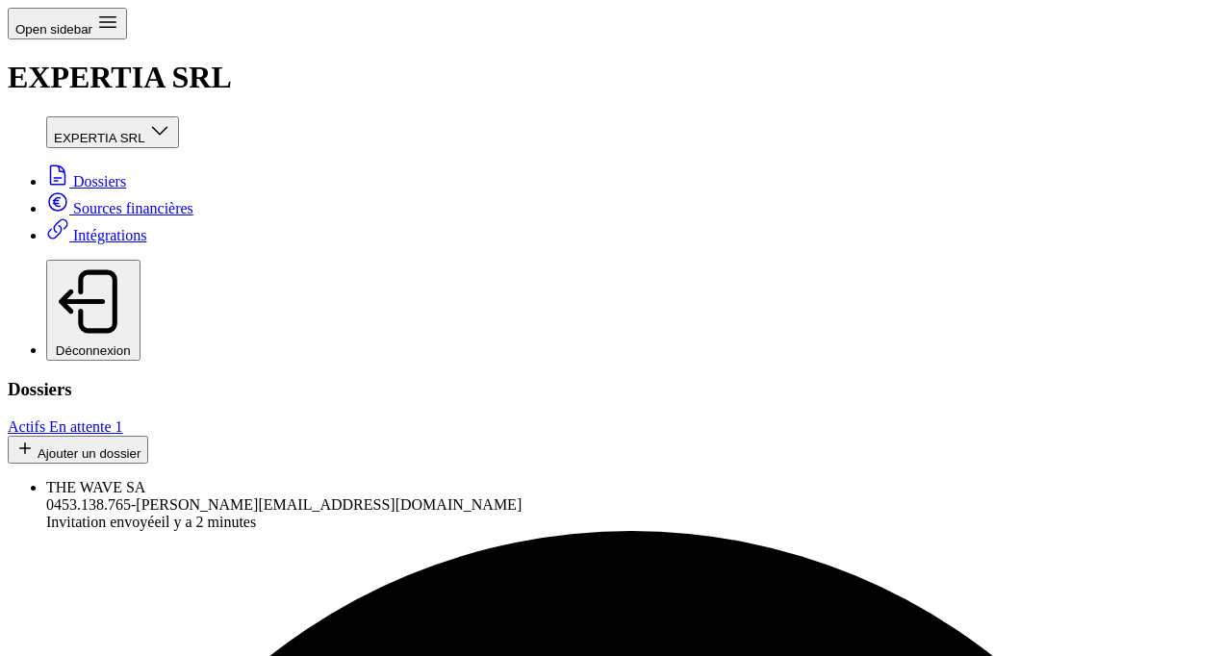
click at [59, 173] on link "Dossiers" at bounding box center [86, 181] width 80 height 16
click at [151, 479] on span "EXPERTIA SRL" at bounding box center [98, 487] width 105 height 16
click at [108, 200] on link "Sources financières" at bounding box center [119, 208] width 147 height 16
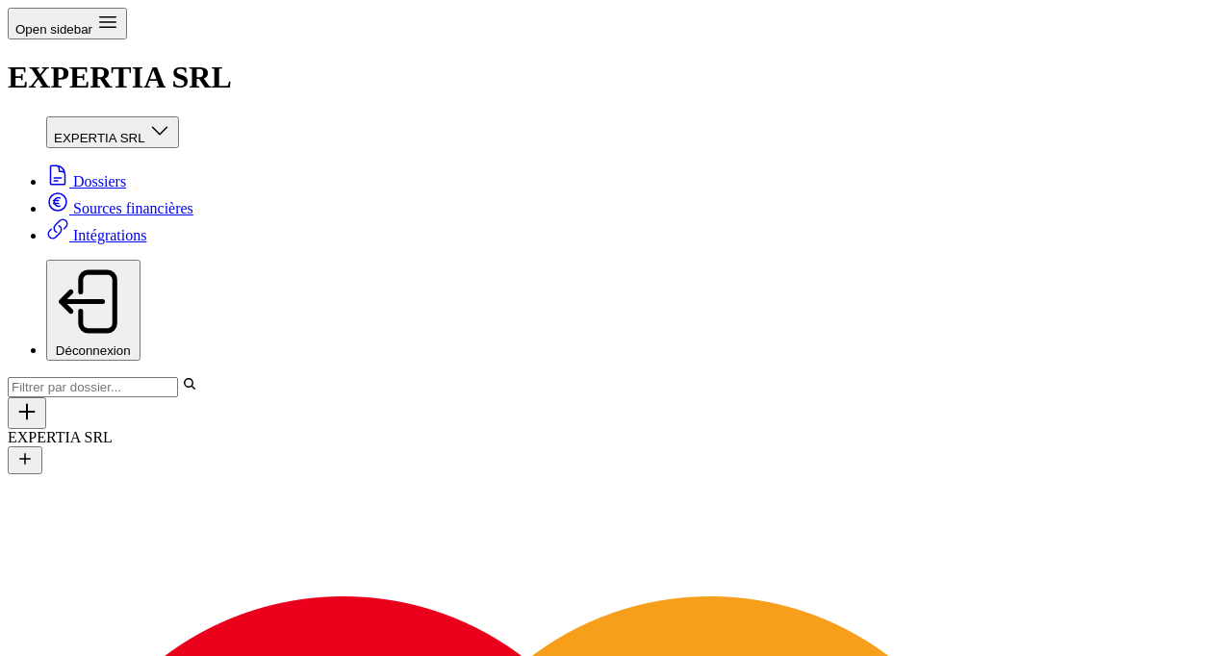
click at [73, 227] on link "Intégrations" at bounding box center [96, 235] width 100 height 16
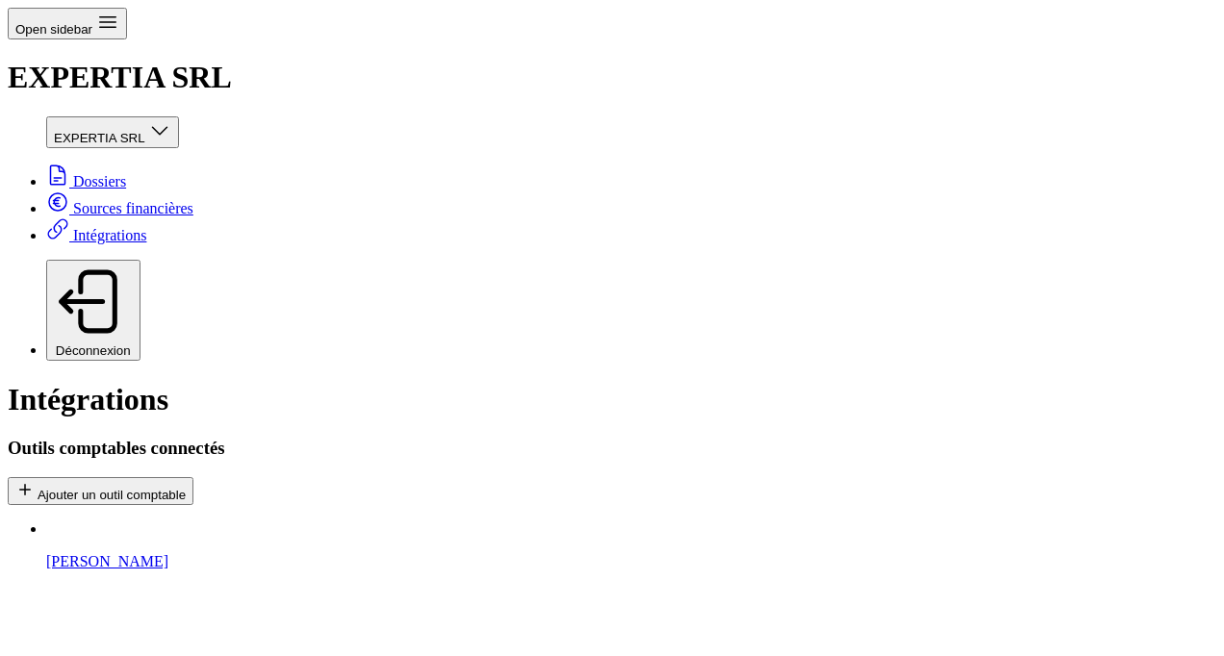
click at [527, 553] on p "Yuki" at bounding box center [631, 561] width 1170 height 17
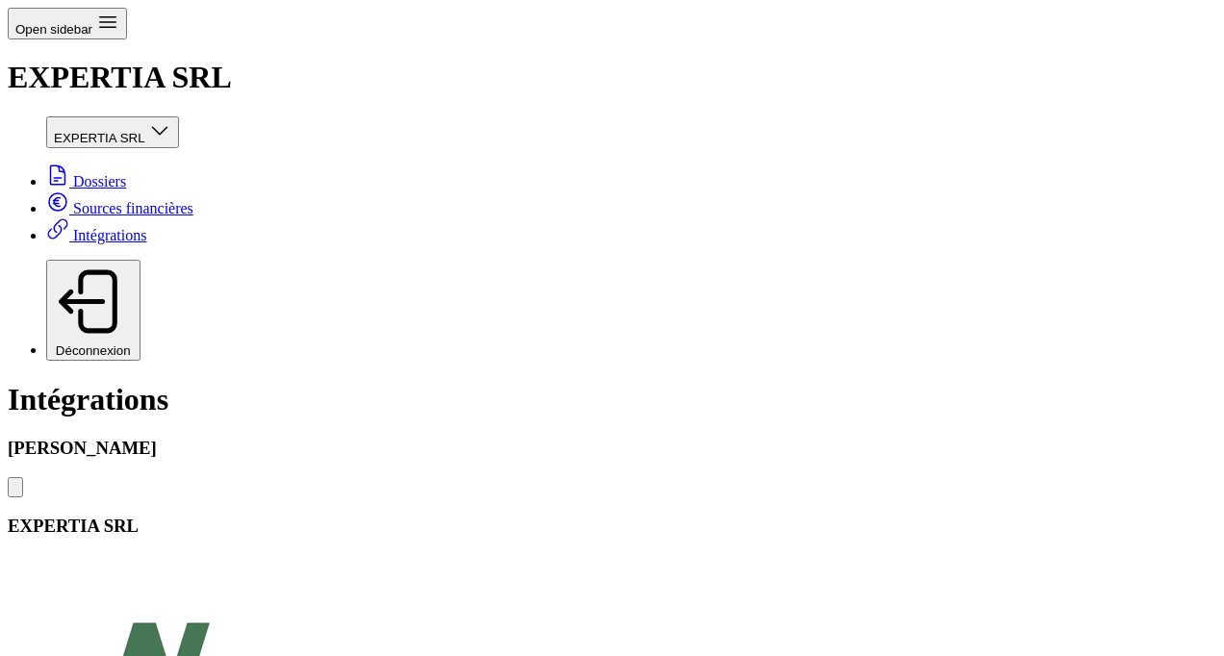
click at [151, 200] on link "Sources financières" at bounding box center [119, 208] width 147 height 16
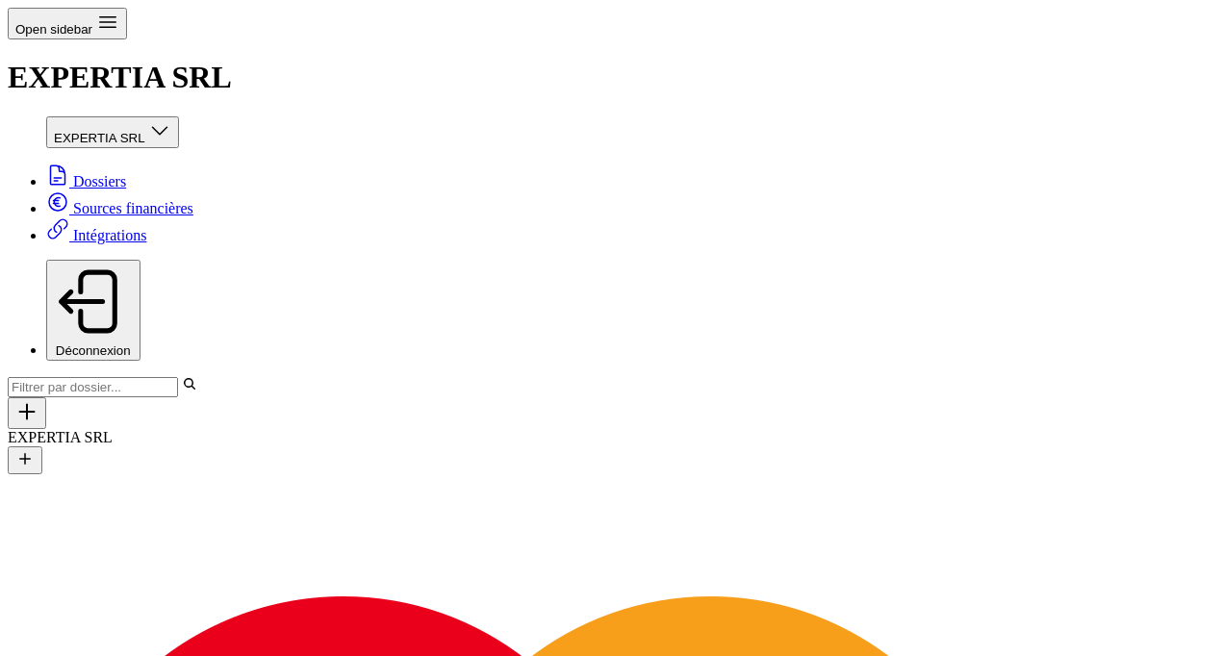
click at [151, 200] on link "Sources financières" at bounding box center [119, 208] width 147 height 16
click at [35, 449] on icon "button" at bounding box center [24, 458] width 19 height 19
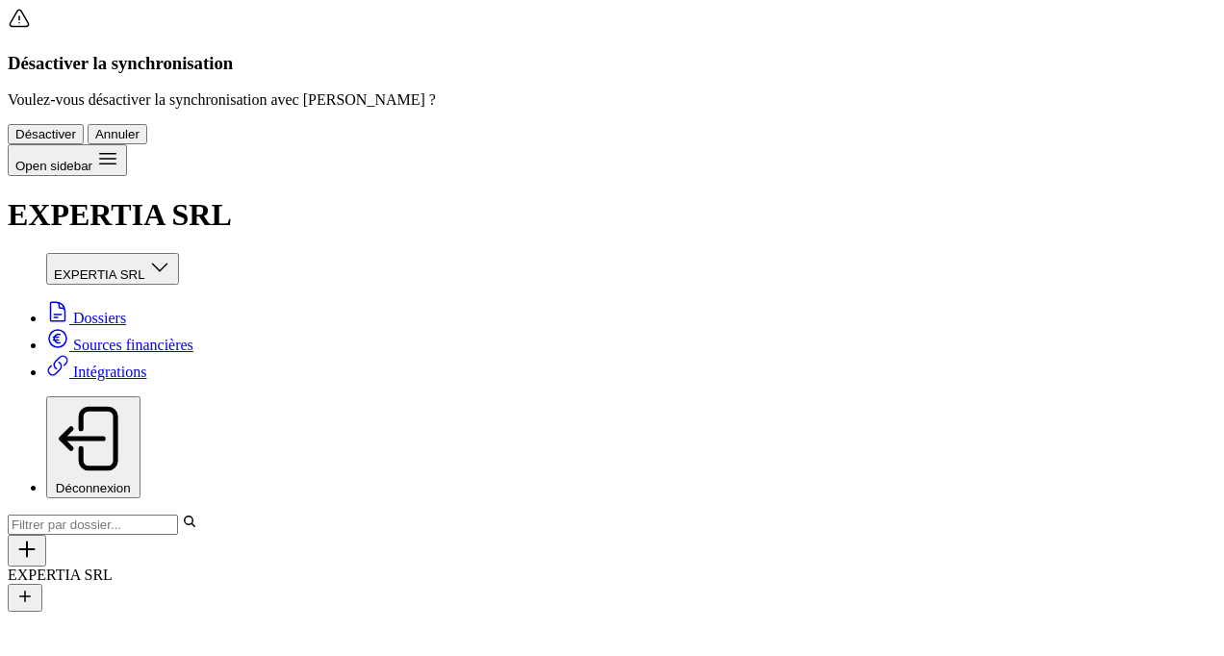
click at [84, 144] on button "Désactiver" at bounding box center [46, 134] width 76 height 20
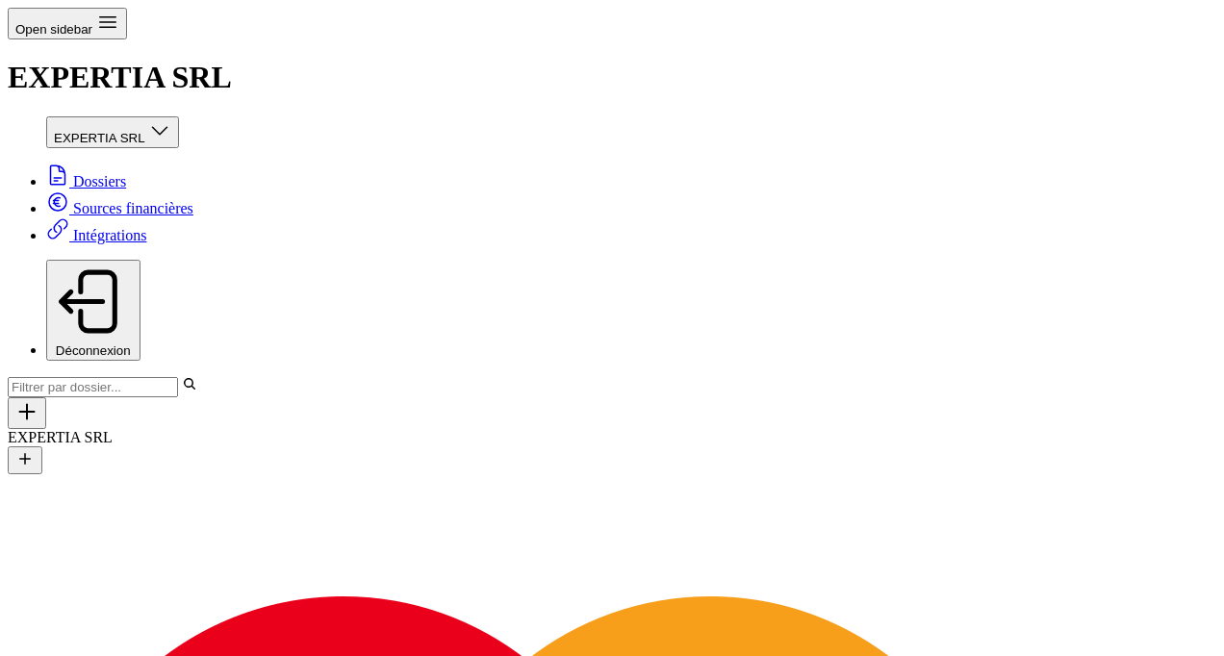
drag, startPoint x: 1179, startPoint y: 140, endPoint x: 1212, endPoint y: 145, distance: 33.2
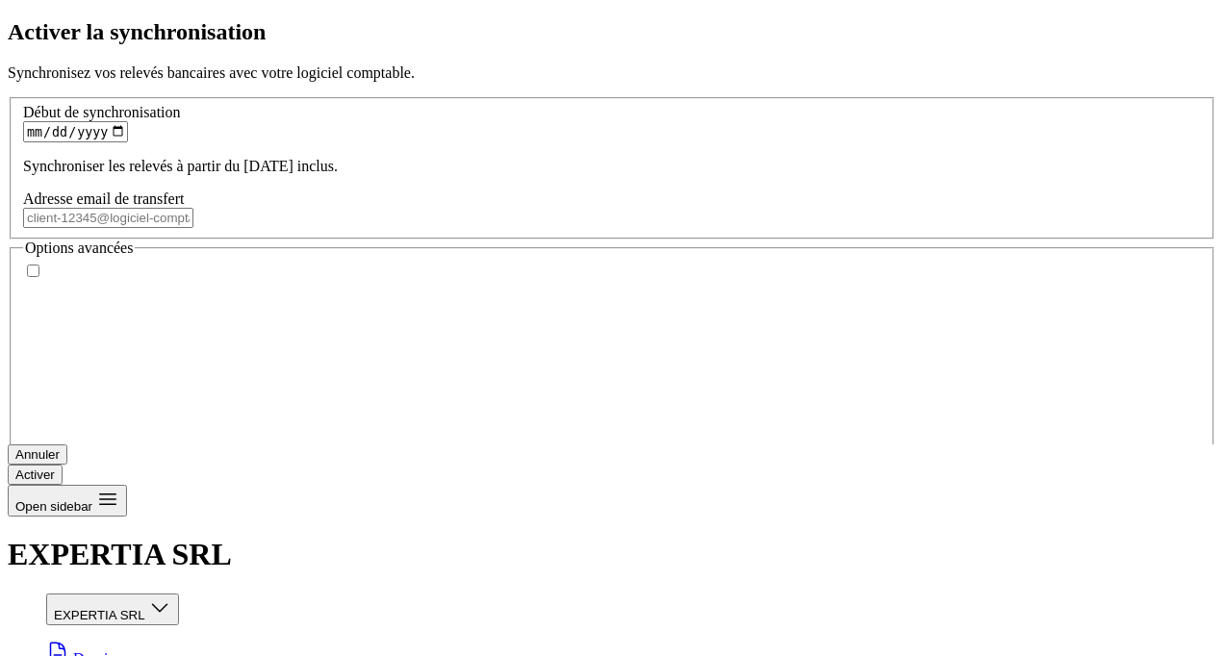
checkbox input "false"
type input "2025-09-01"
type input "2025-08-01"
click at [193, 218] on input "Adresse email de transfert" at bounding box center [108, 218] width 170 height 20
type input "[EMAIL_ADDRESS][DOMAIN_NAME]"
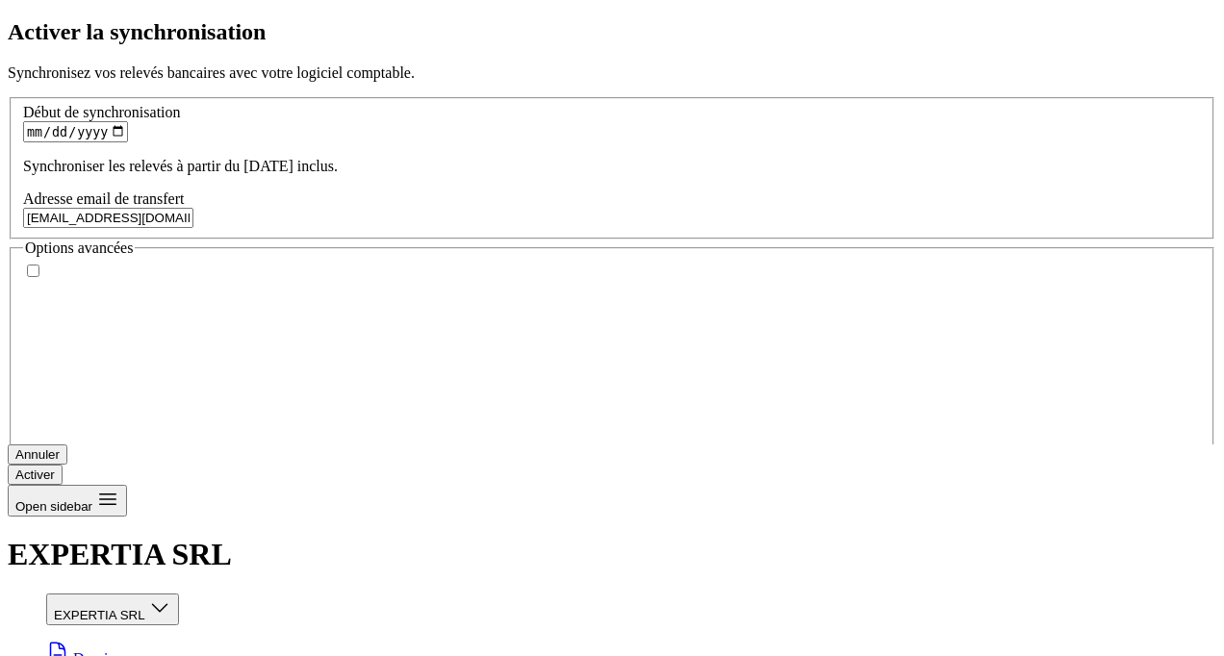
click at [63, 465] on button "Activer" at bounding box center [35, 475] width 55 height 20
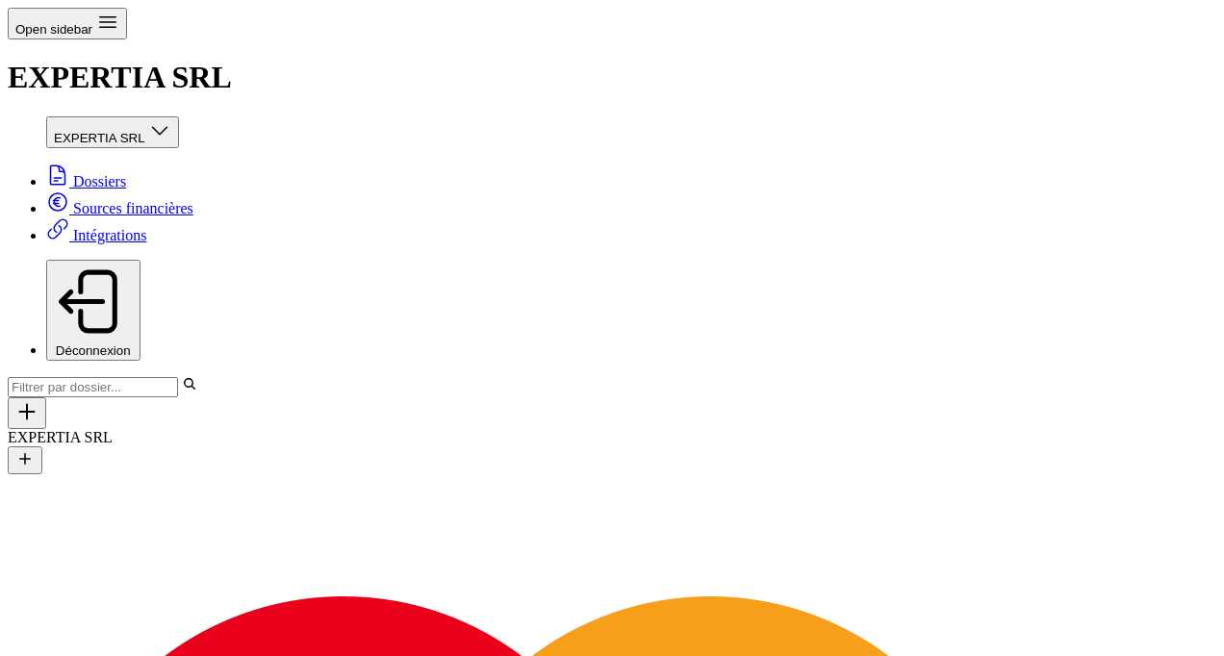
click at [76, 227] on link "Intégrations" at bounding box center [96, 235] width 100 height 16
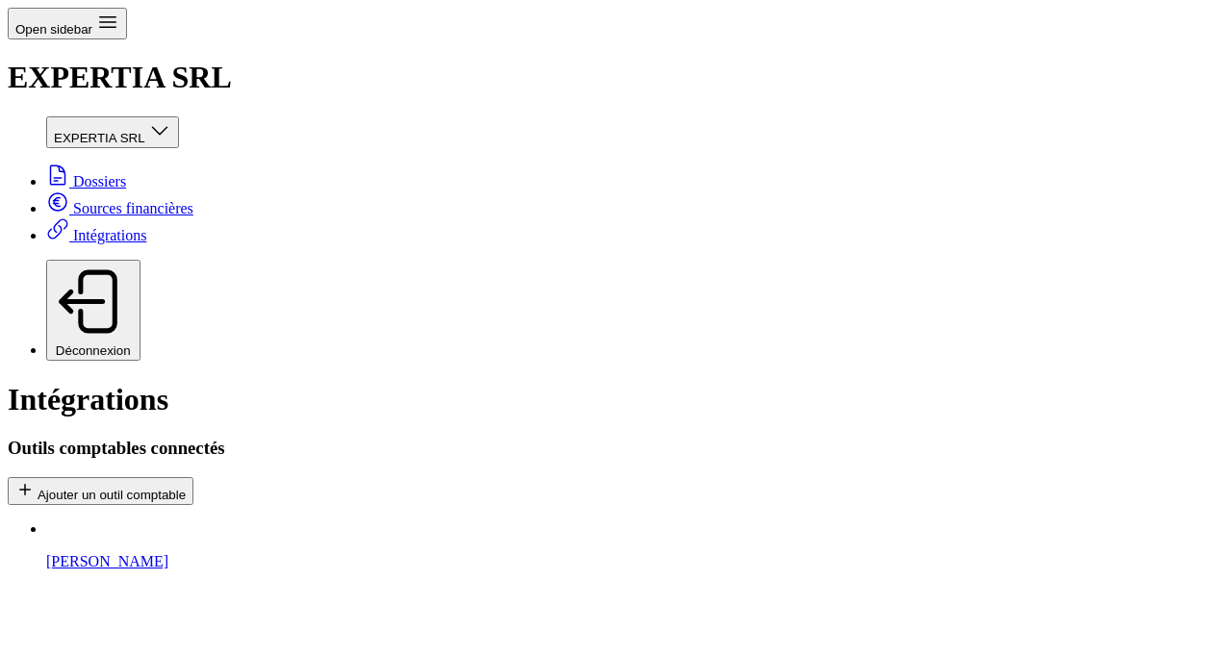
click at [79, 116] on div "EXPERTIA SRL Dossiers Sources financières Intégrations Déconnexion" at bounding box center [612, 238] width 1209 height 245
click at [81, 173] on link "Dossiers" at bounding box center [86, 181] width 80 height 16
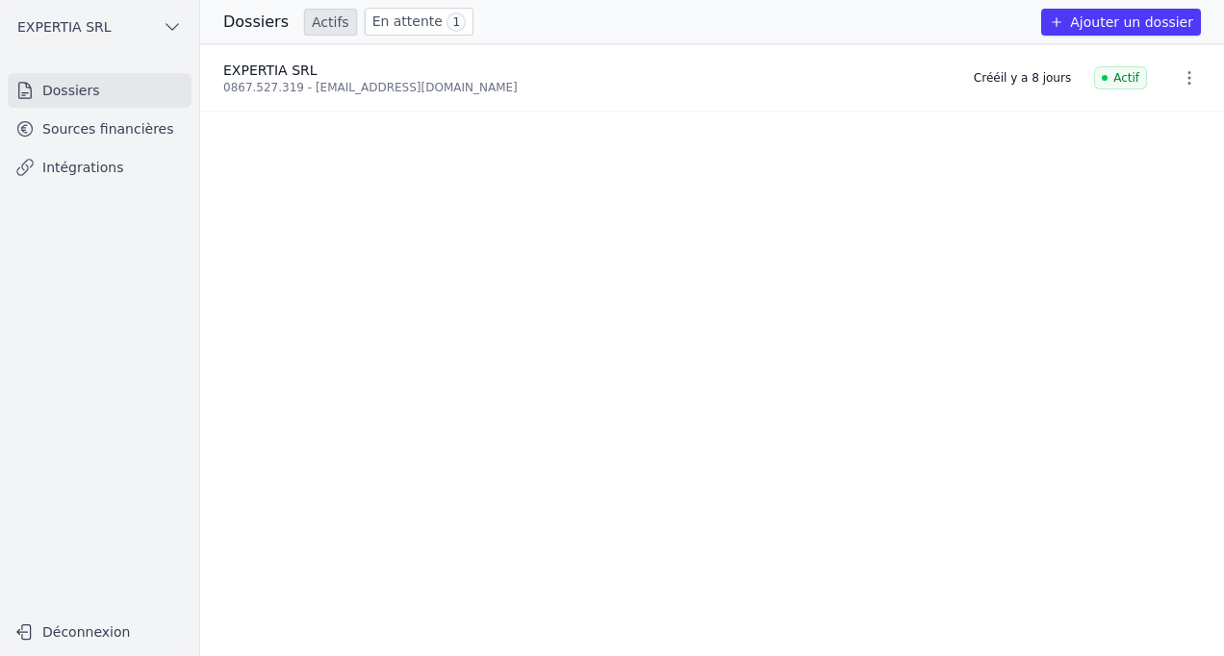
click at [94, 127] on link "Sources financières" at bounding box center [100, 129] width 184 height 35
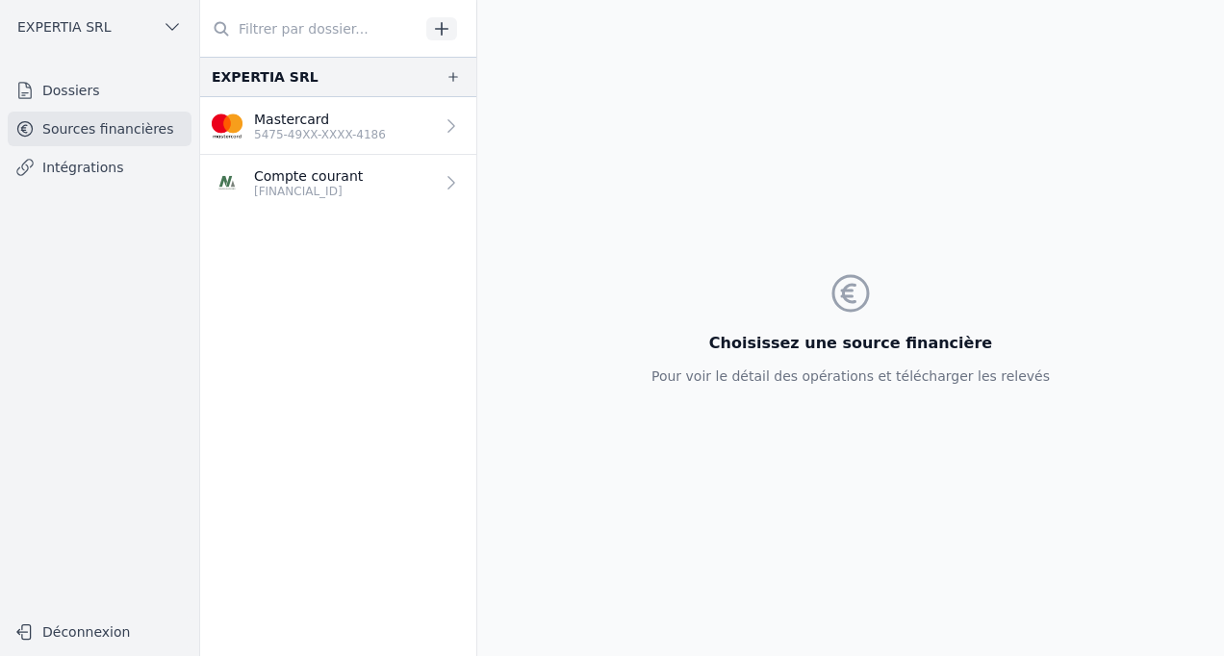
click at [252, 125] on div "Mastercard 5475-49XX-XXXX-4186" at bounding box center [299, 126] width 174 height 33
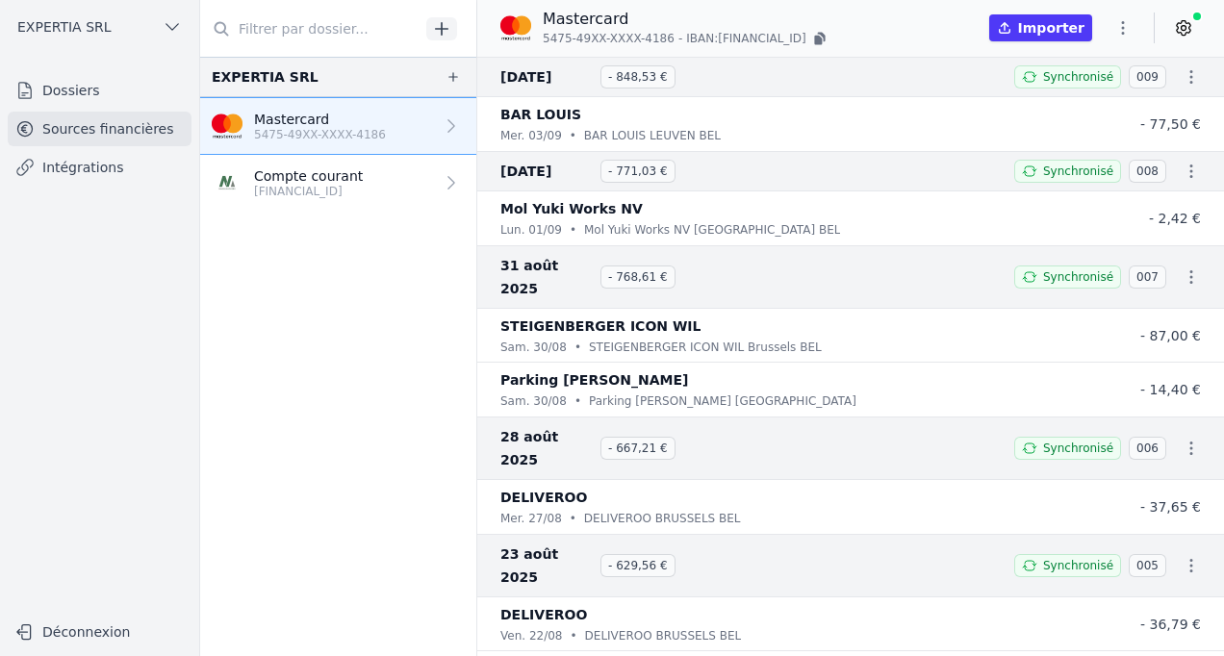
click at [1181, 29] on icon at bounding box center [1183, 27] width 19 height 19
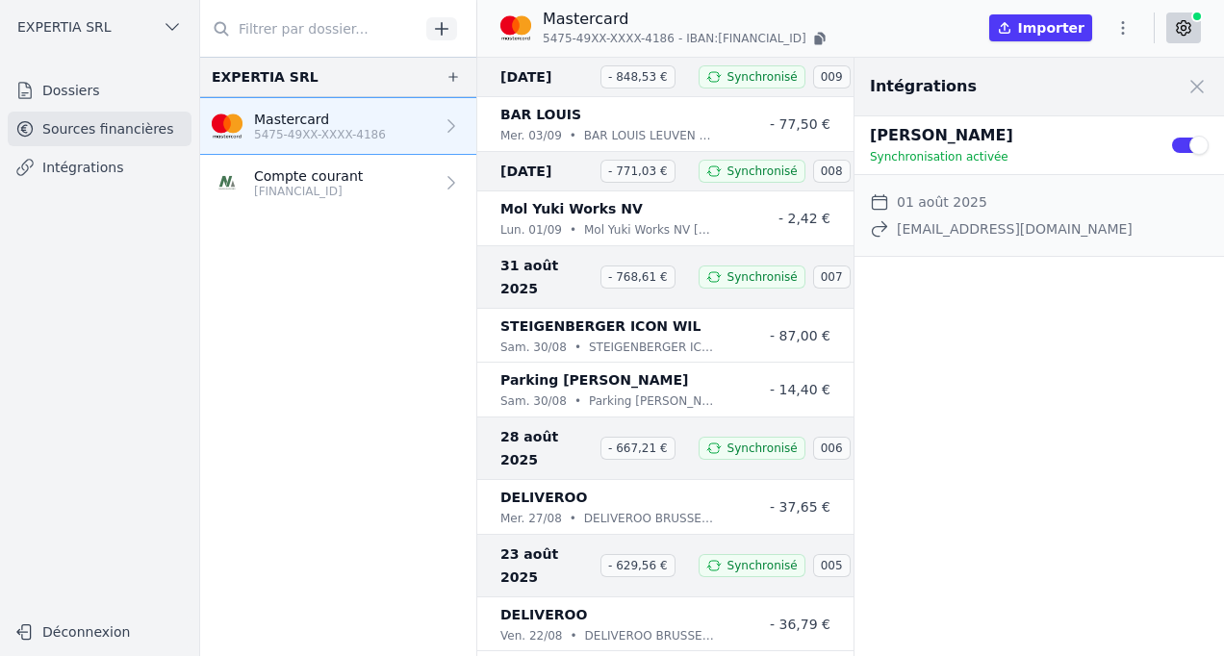
click at [64, 87] on link "Dossiers" at bounding box center [100, 90] width 184 height 35
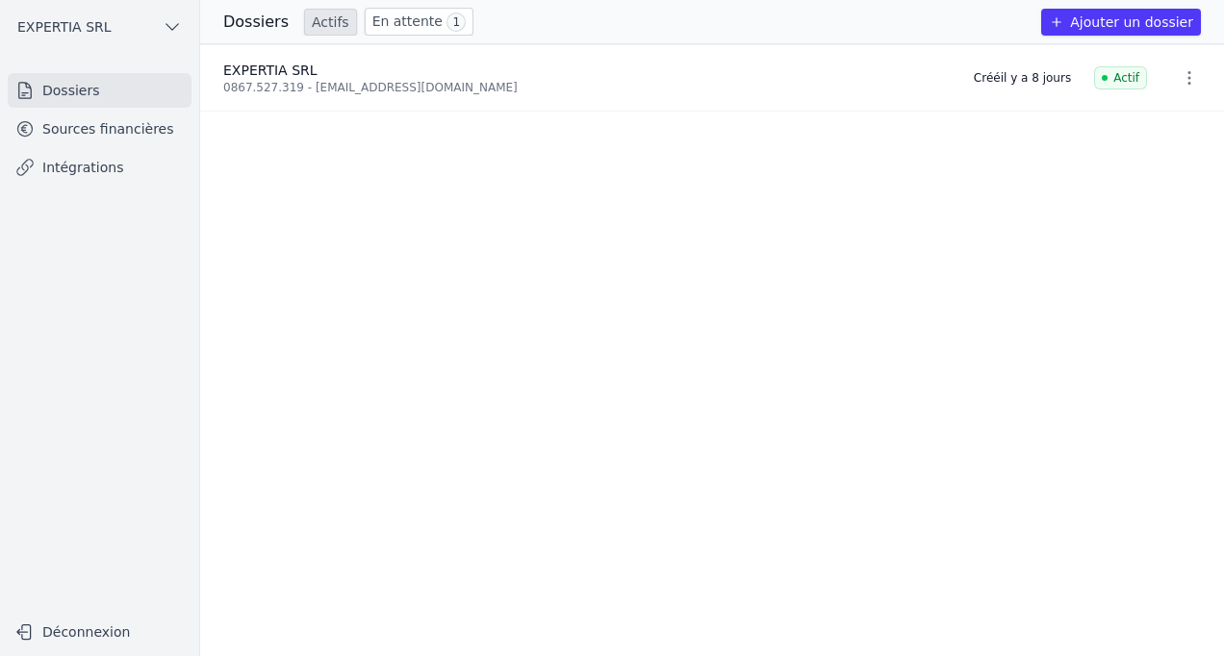
click at [141, 124] on link "Sources financières" at bounding box center [100, 129] width 184 height 35
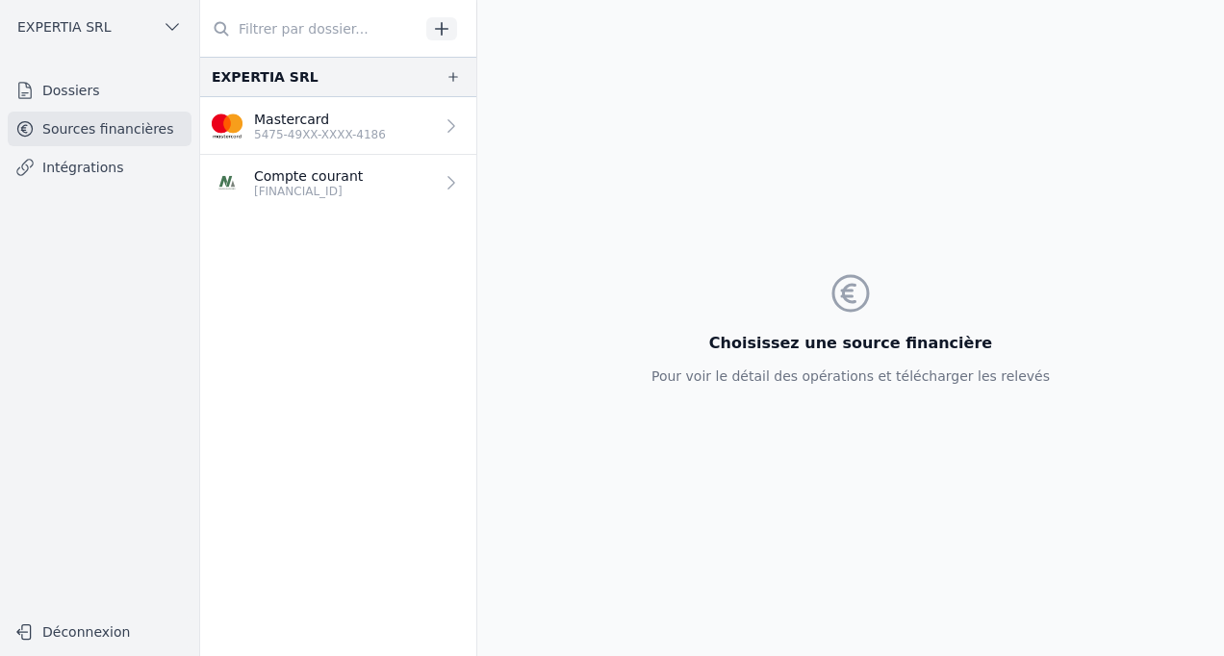
click at [90, 88] on link "Dossiers" at bounding box center [100, 90] width 184 height 35
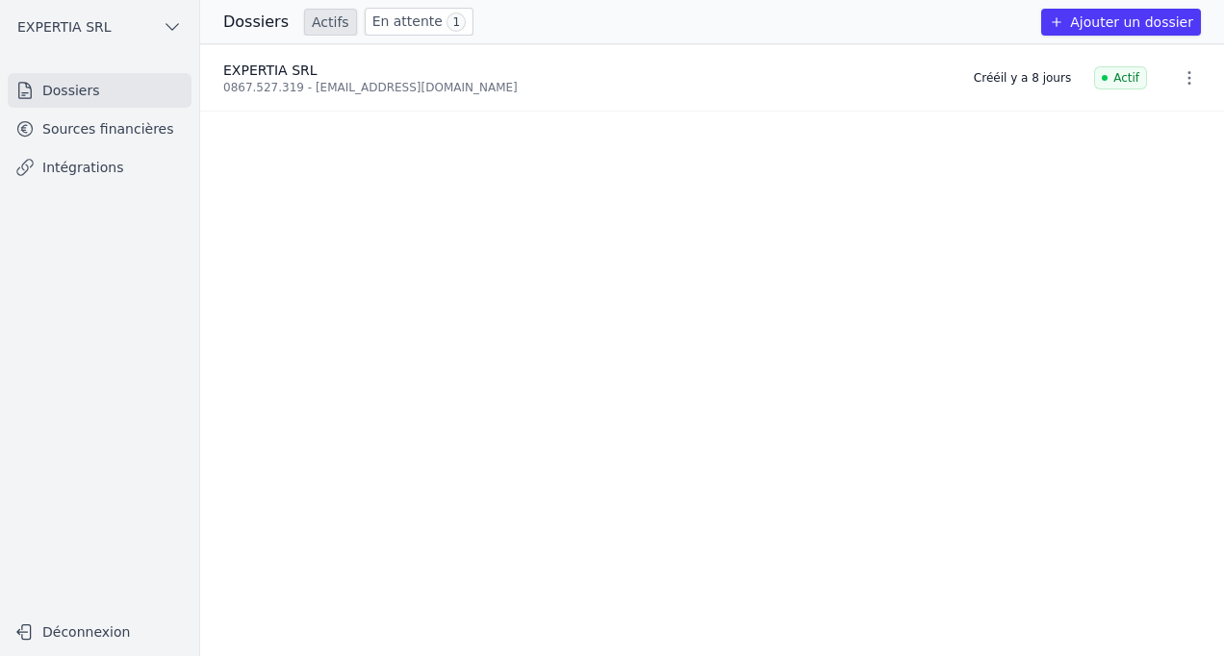
click at [54, 136] on link "Sources financières" at bounding box center [100, 129] width 184 height 35
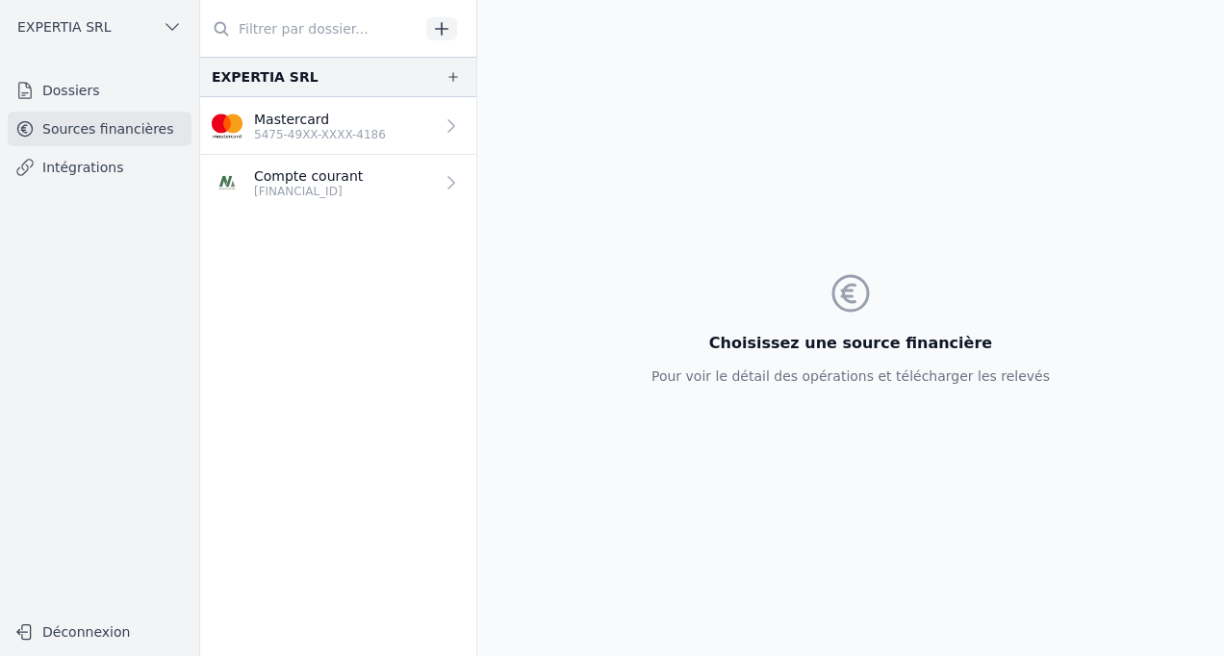
click at [317, 129] on p "5475-49XX-XXXX-4186" at bounding box center [320, 134] width 132 height 15
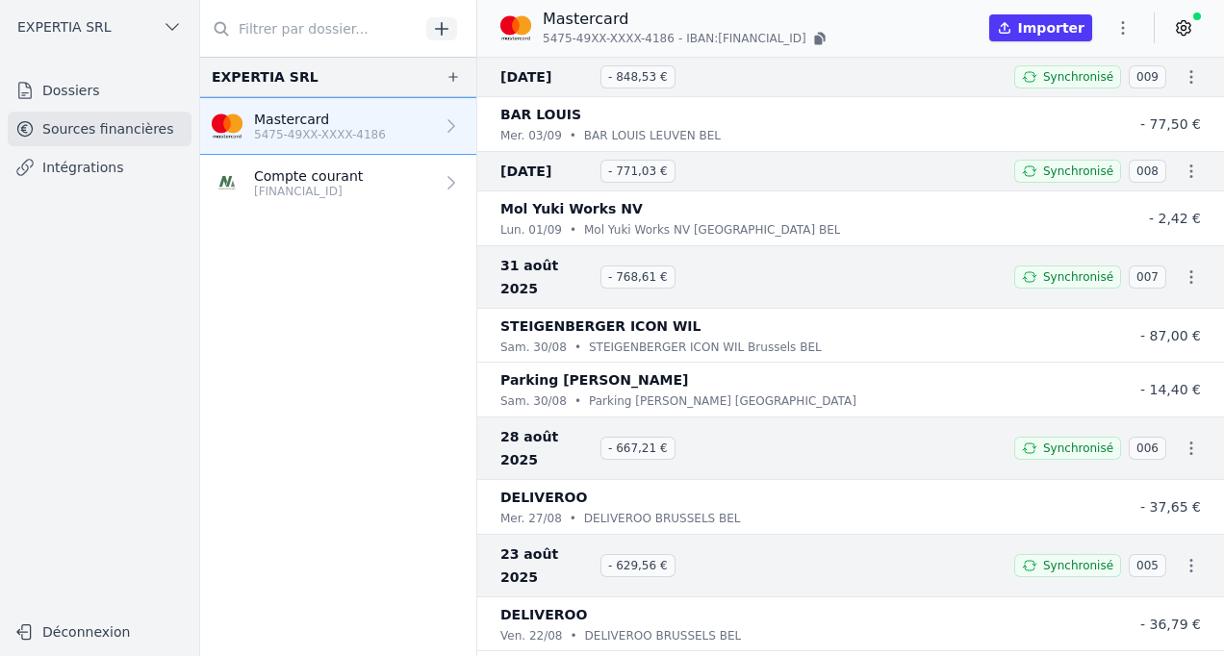
click at [1013, 33] on icon "button" at bounding box center [1004, 27] width 15 height 15
